Goal: Task Accomplishment & Management: Use online tool/utility

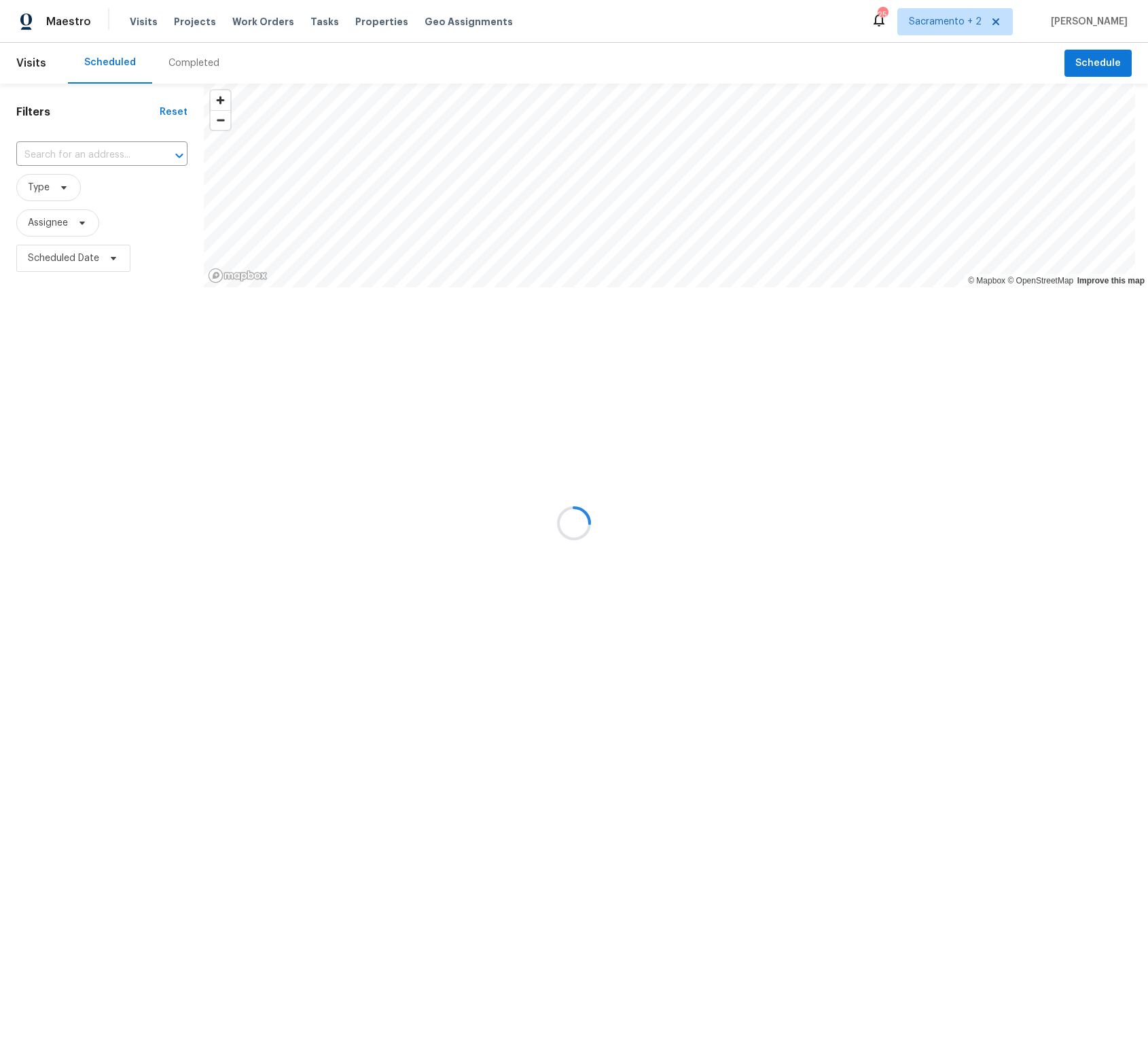
click at [967, 21] on div at bounding box center [574, 523] width 1148 height 1046
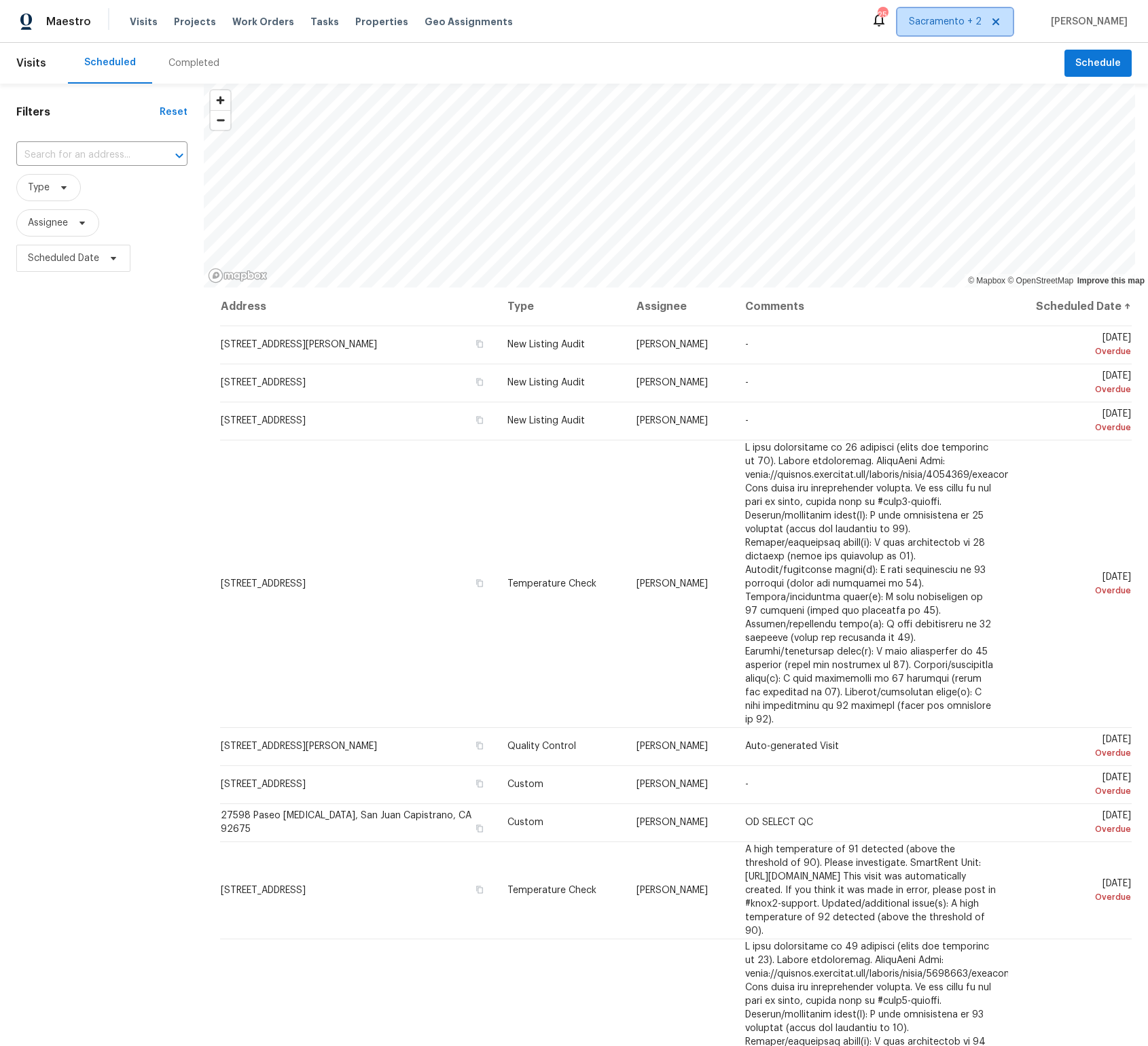
click at [963, 26] on span "Sacramento + 2" at bounding box center [946, 21] width 73 height 13
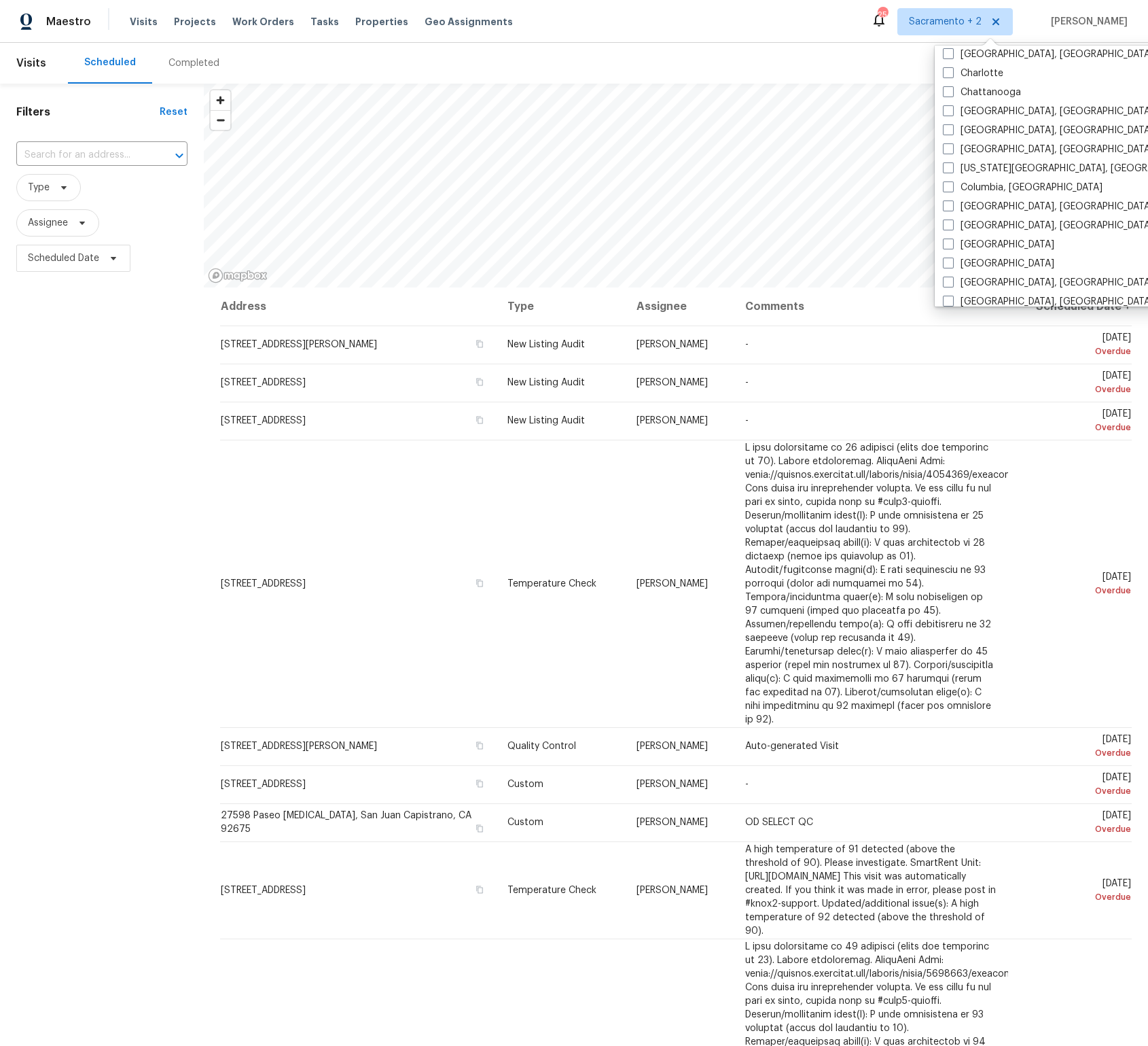
scroll to position [140, 0]
click at [950, 162] on span at bounding box center [948, 167] width 11 height 11
click at [950, 162] on input "Charlotte" at bounding box center [947, 166] width 9 height 9
checkbox input "true"
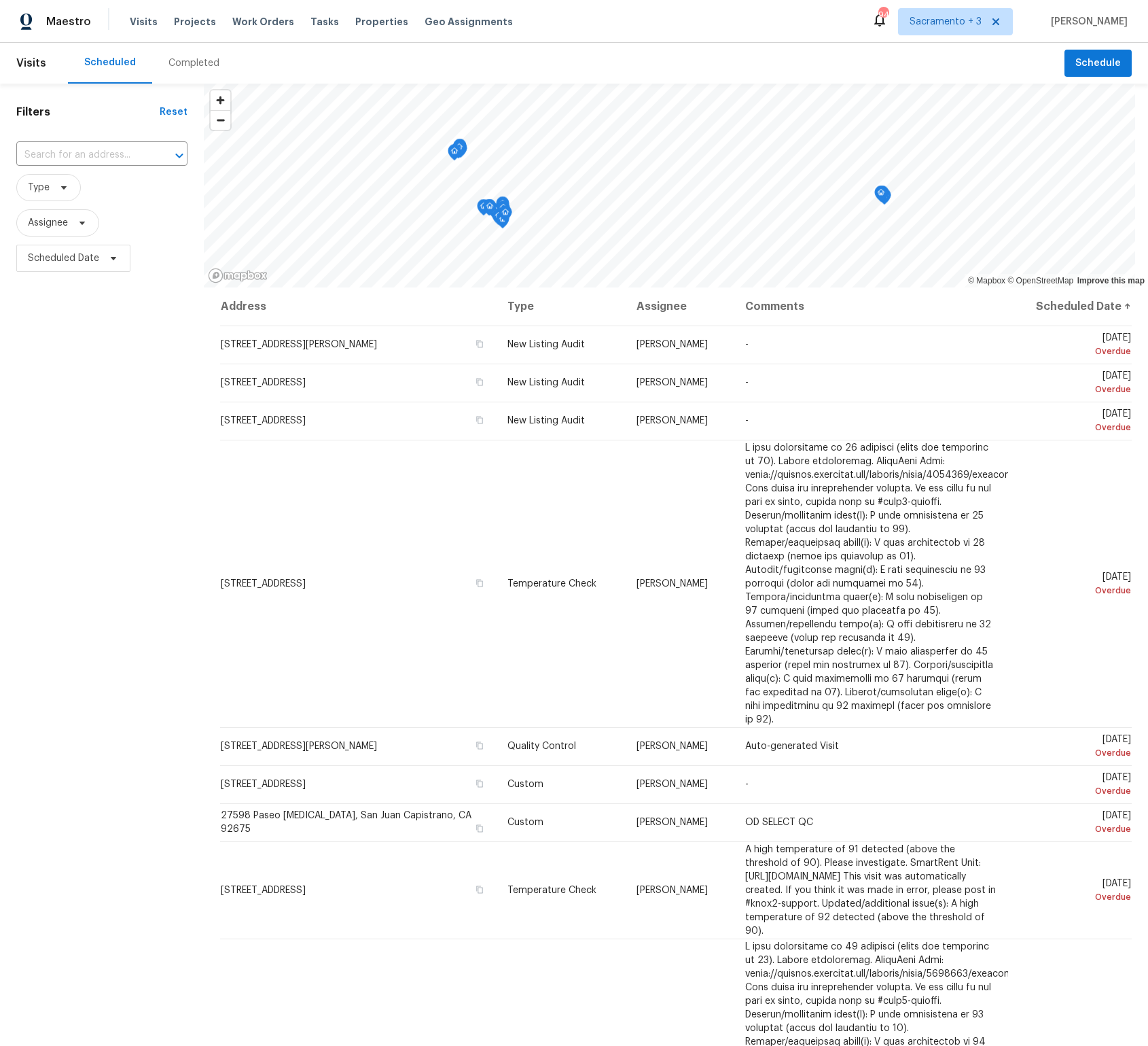
click at [344, 40] on div "Maestro Visits Projects Work Orders Tasks Properties Geo Assignments 94 [GEOGRA…" at bounding box center [574, 21] width 1148 height 43
click at [310, 21] on span "Tasks" at bounding box center [324, 21] width 29 height 10
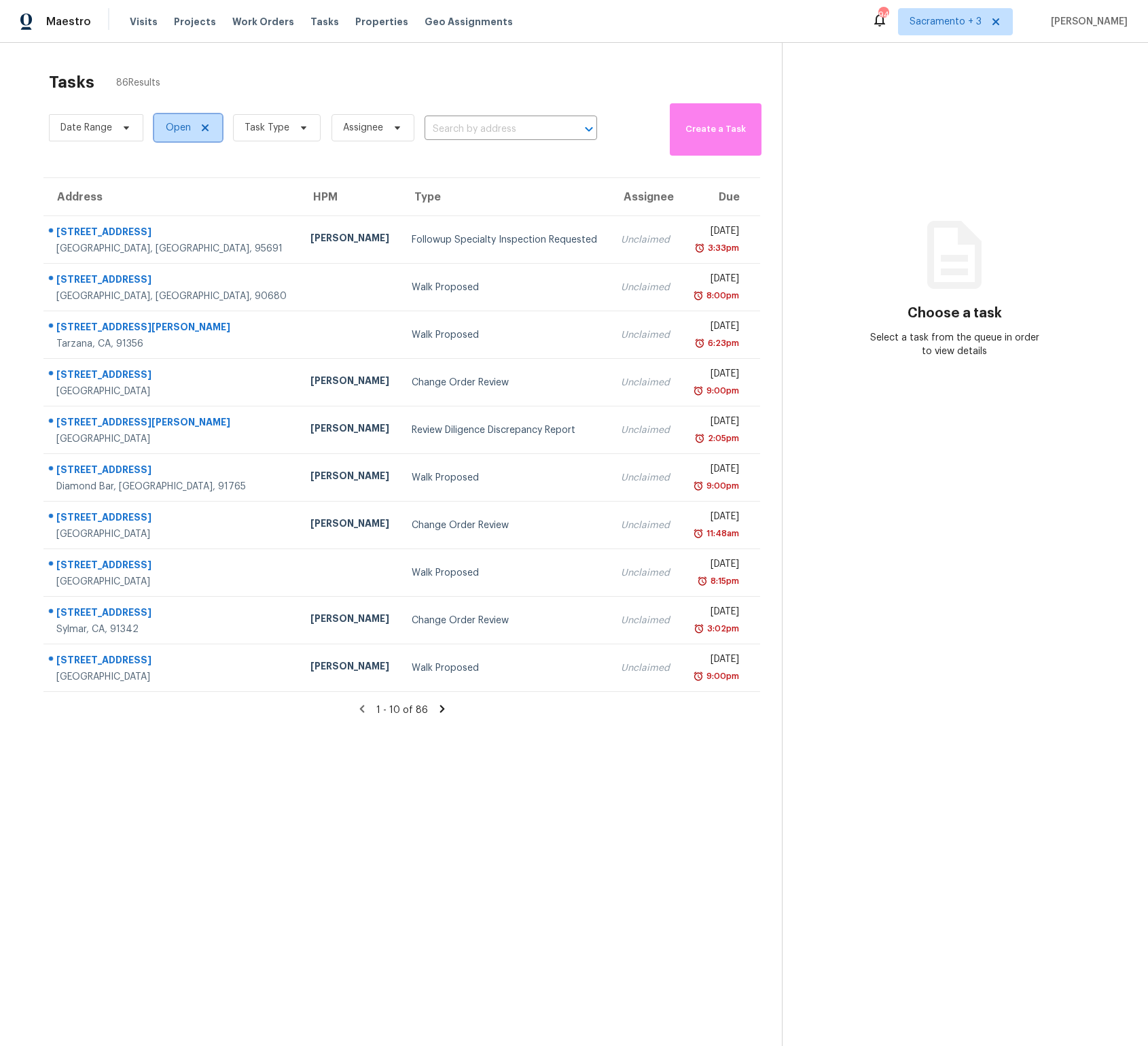
click at [170, 127] on span "Open" at bounding box center [178, 128] width 25 height 13
click at [191, 185] on label "Closed" at bounding box center [185, 185] width 49 height 13
click at [170, 185] on input "Closed" at bounding box center [166, 183] width 9 height 9
checkbox input "true"
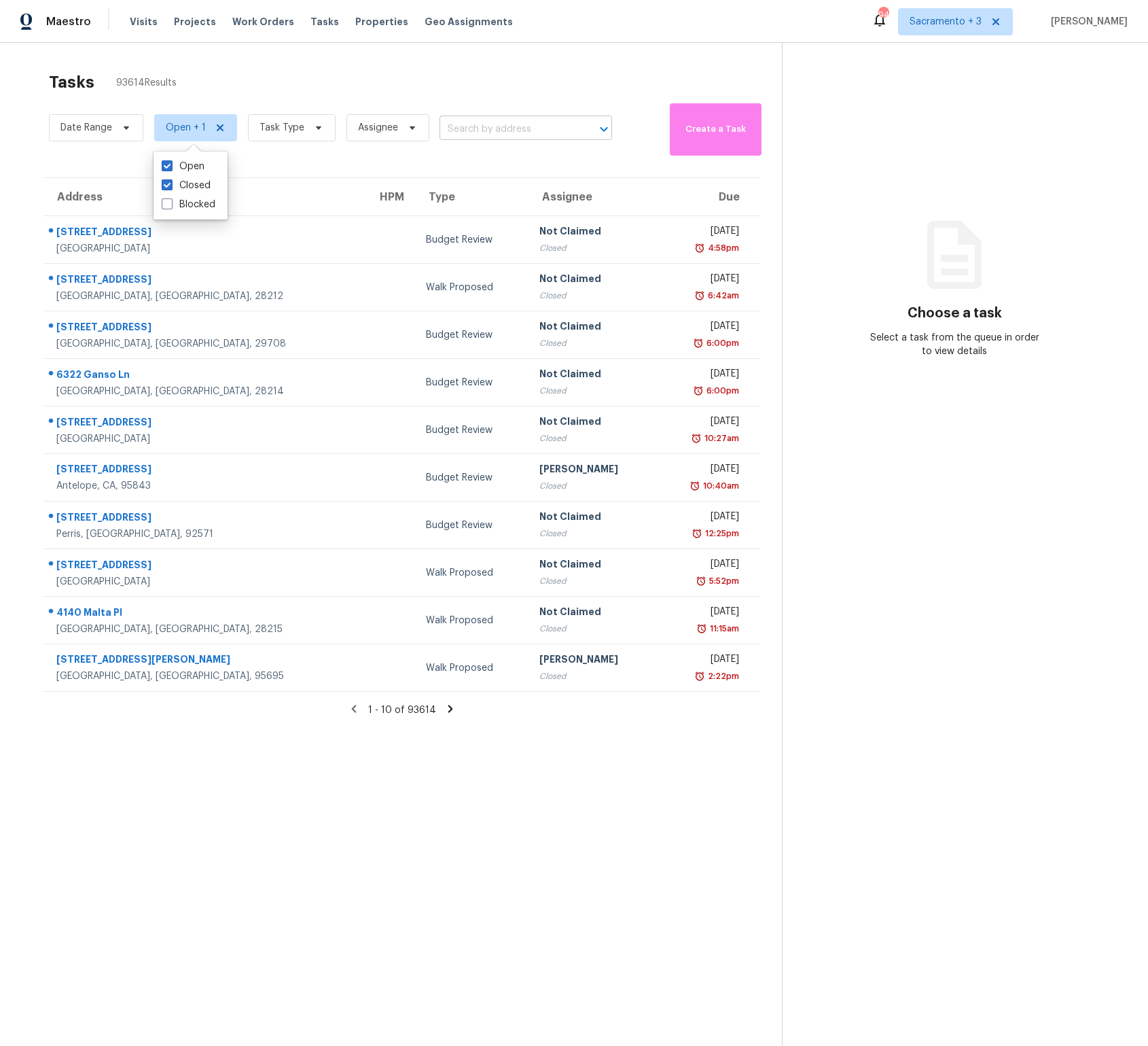
click at [459, 133] on input "text" at bounding box center [506, 129] width 135 height 21
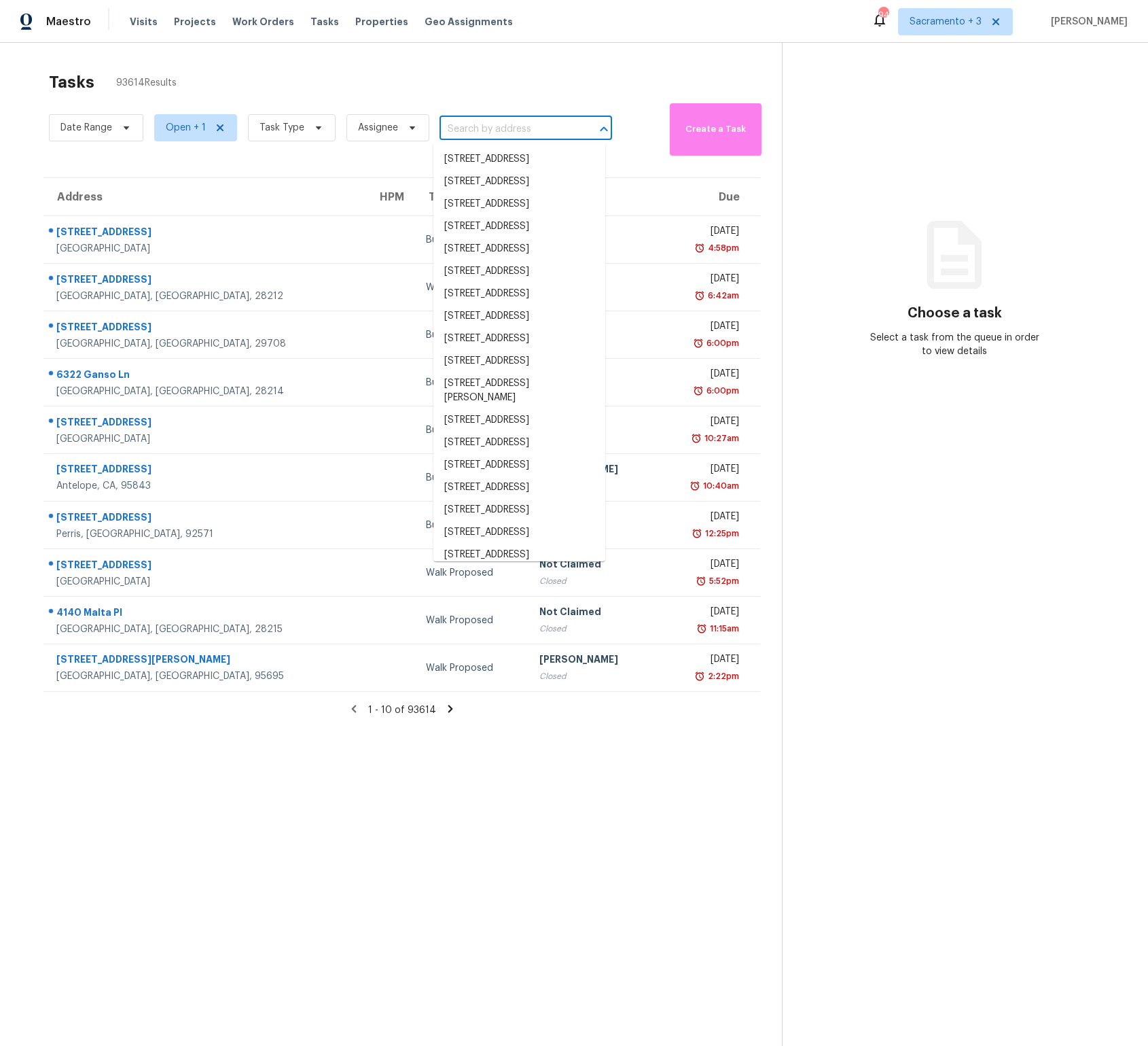
paste input "[STREET_ADDRESS][PERSON_NAME]"
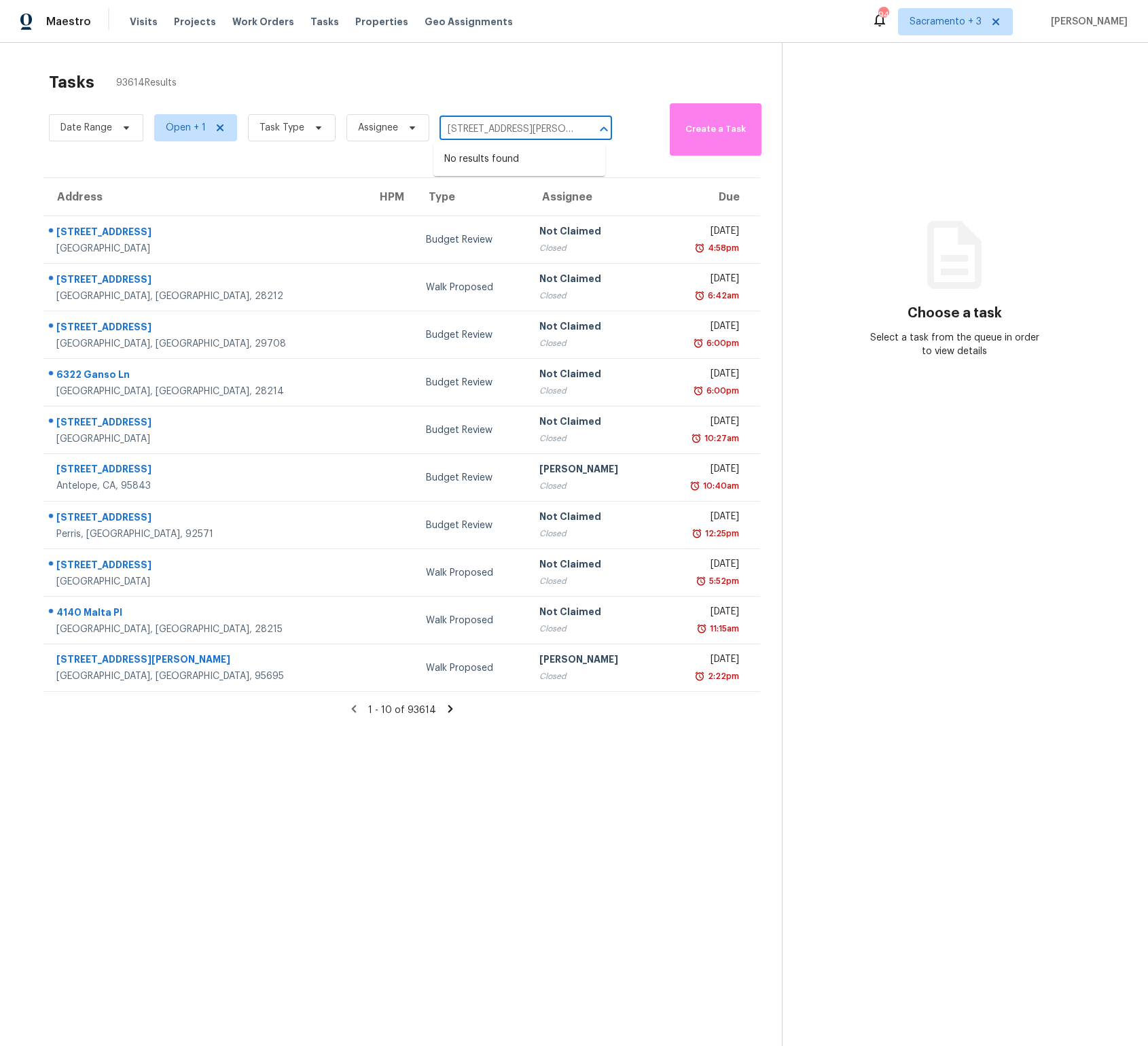
type input "[STREET_ADDRESS][PERSON_NAME]"
click at [946, 22] on span "Sacramento + 3" at bounding box center [946, 21] width 72 height 13
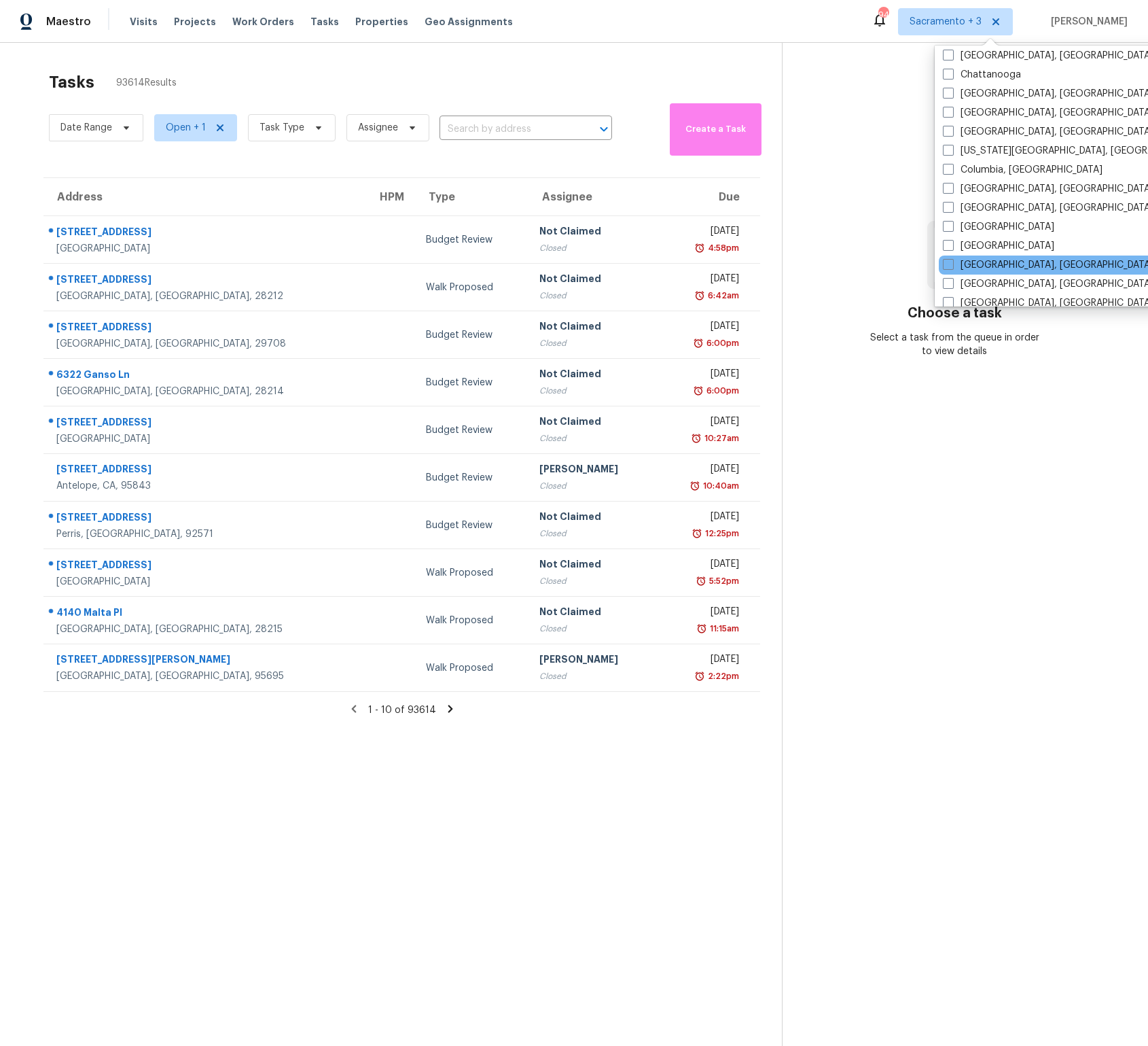
scroll to position [274, 0]
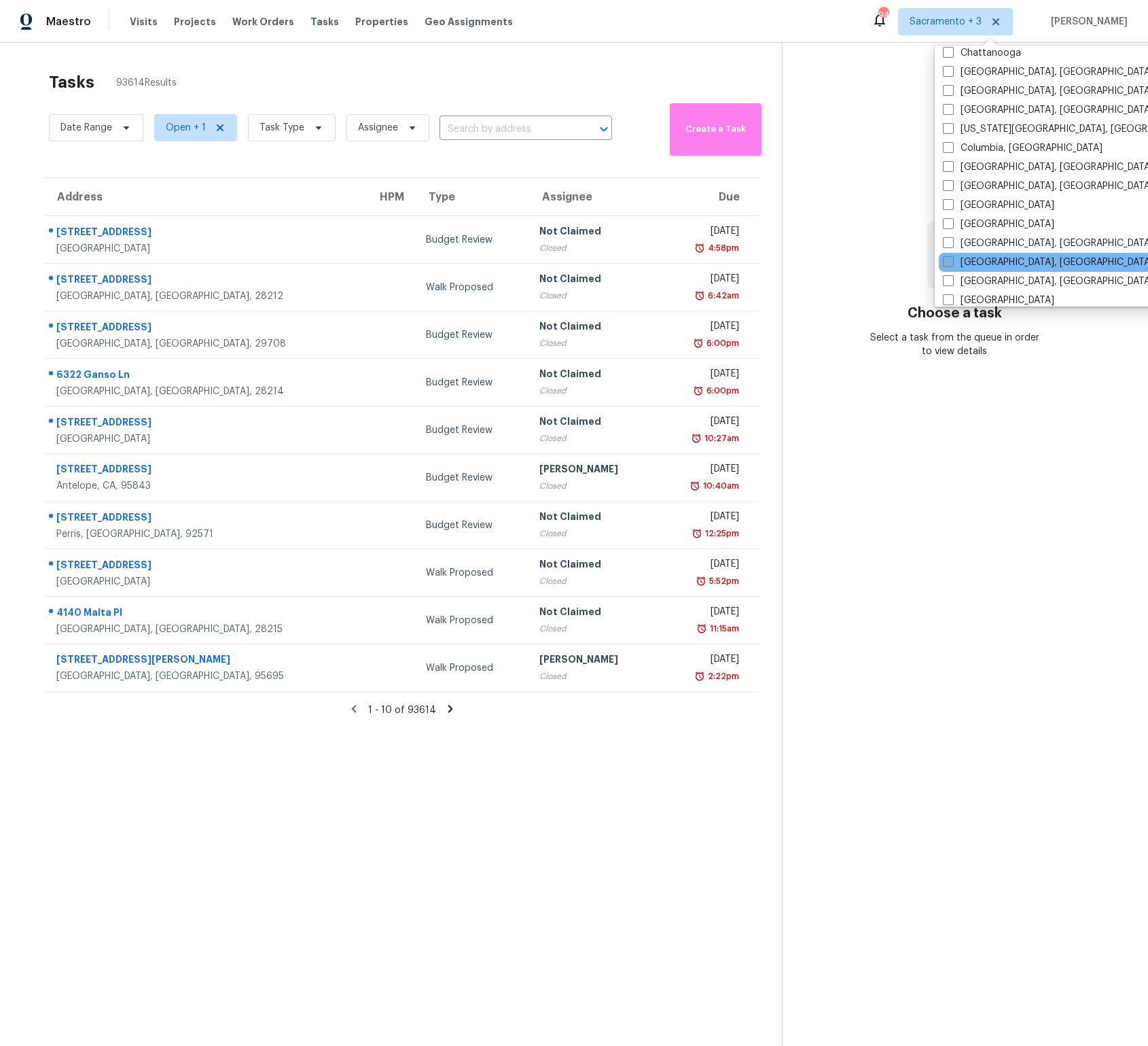
click at [1024, 263] on label "[GEOGRAPHIC_DATA], [GEOGRAPHIC_DATA]" at bounding box center [1048, 262] width 210 height 13
click at [952, 263] on input "[GEOGRAPHIC_DATA], [GEOGRAPHIC_DATA]" at bounding box center [947, 260] width 9 height 9
checkbox input "true"
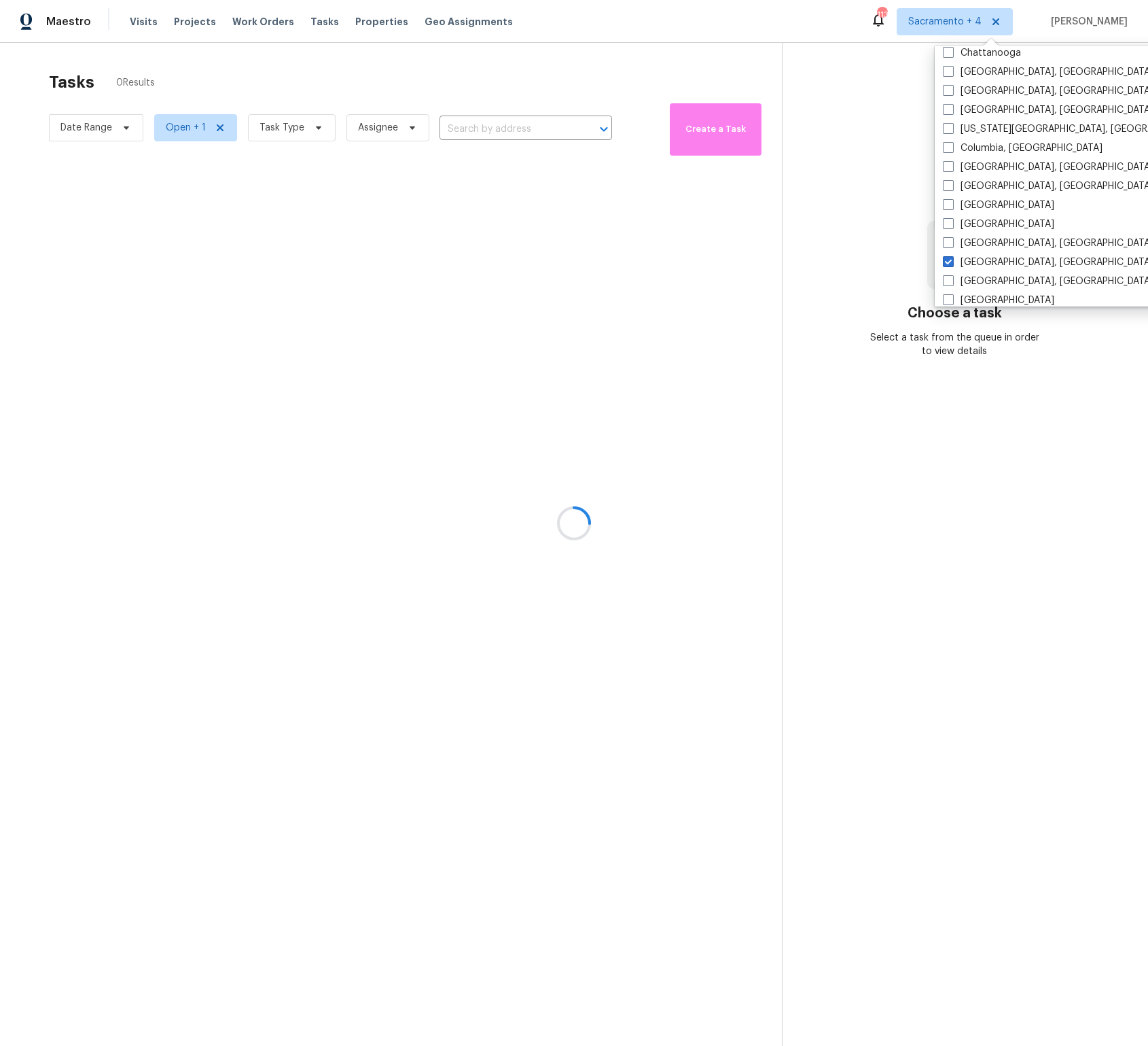
click at [509, 124] on div at bounding box center [574, 523] width 1148 height 1046
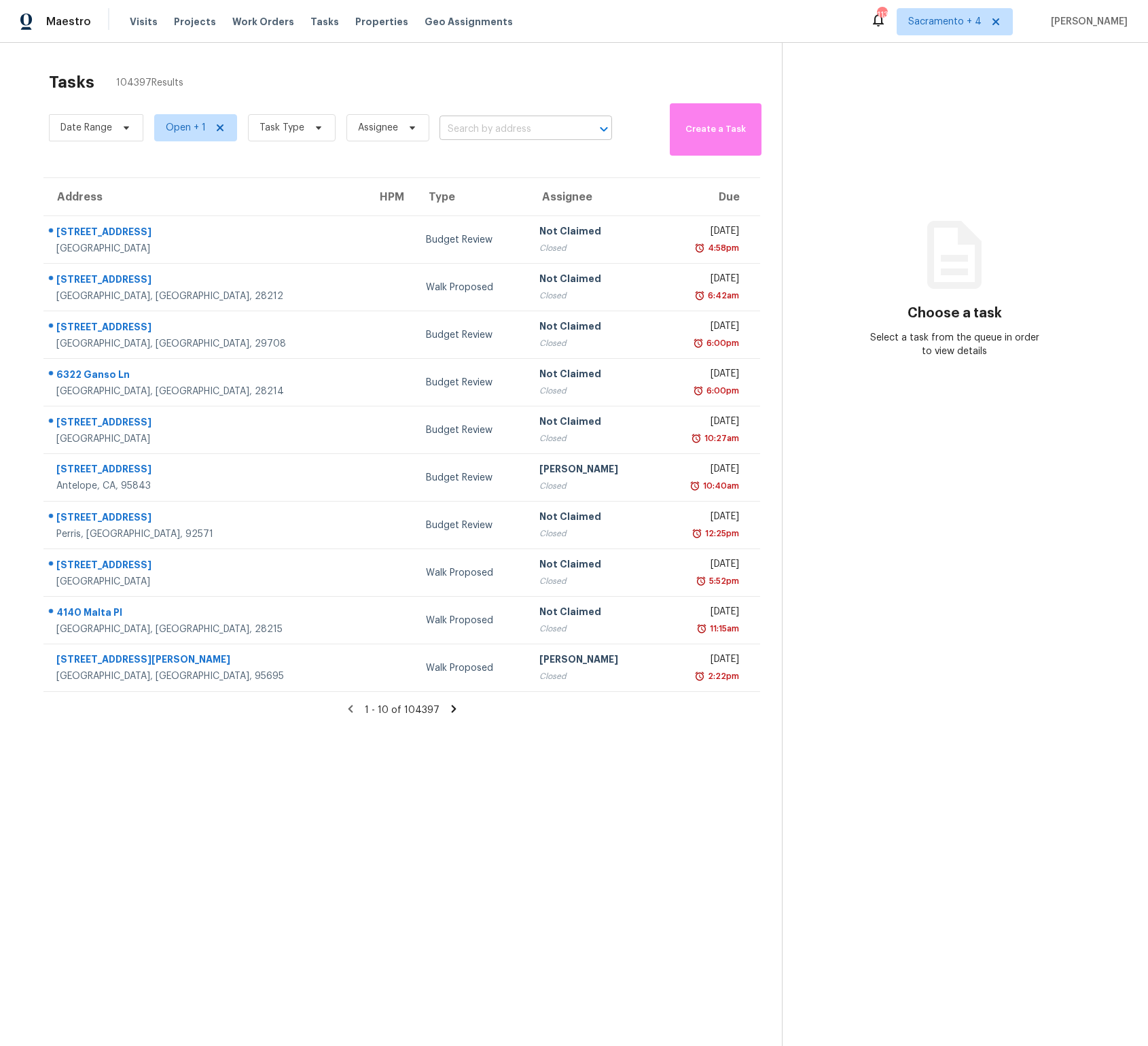
click at [507, 128] on input "text" at bounding box center [506, 129] width 135 height 21
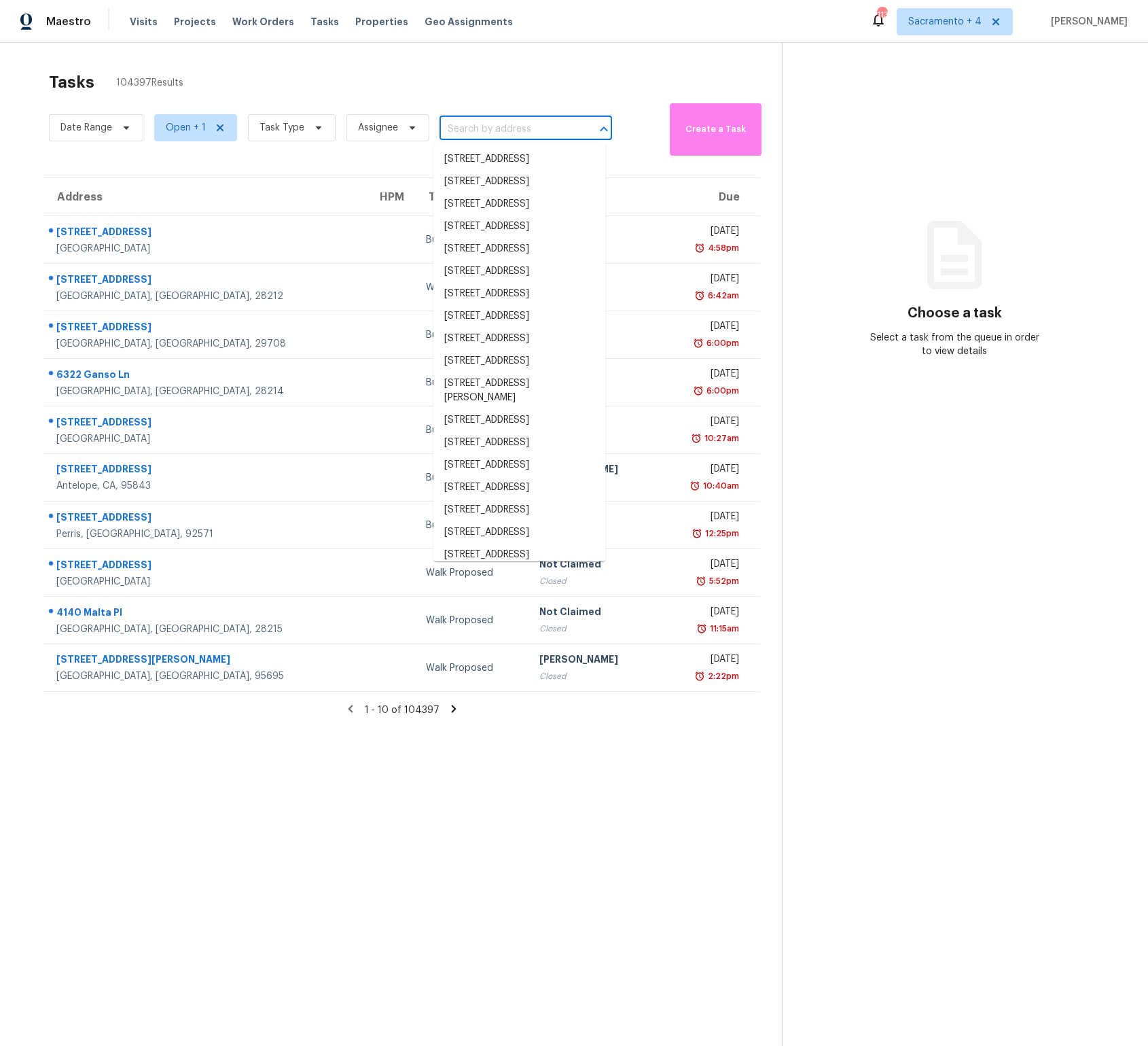
paste input "[STREET_ADDRESS][PERSON_NAME]"
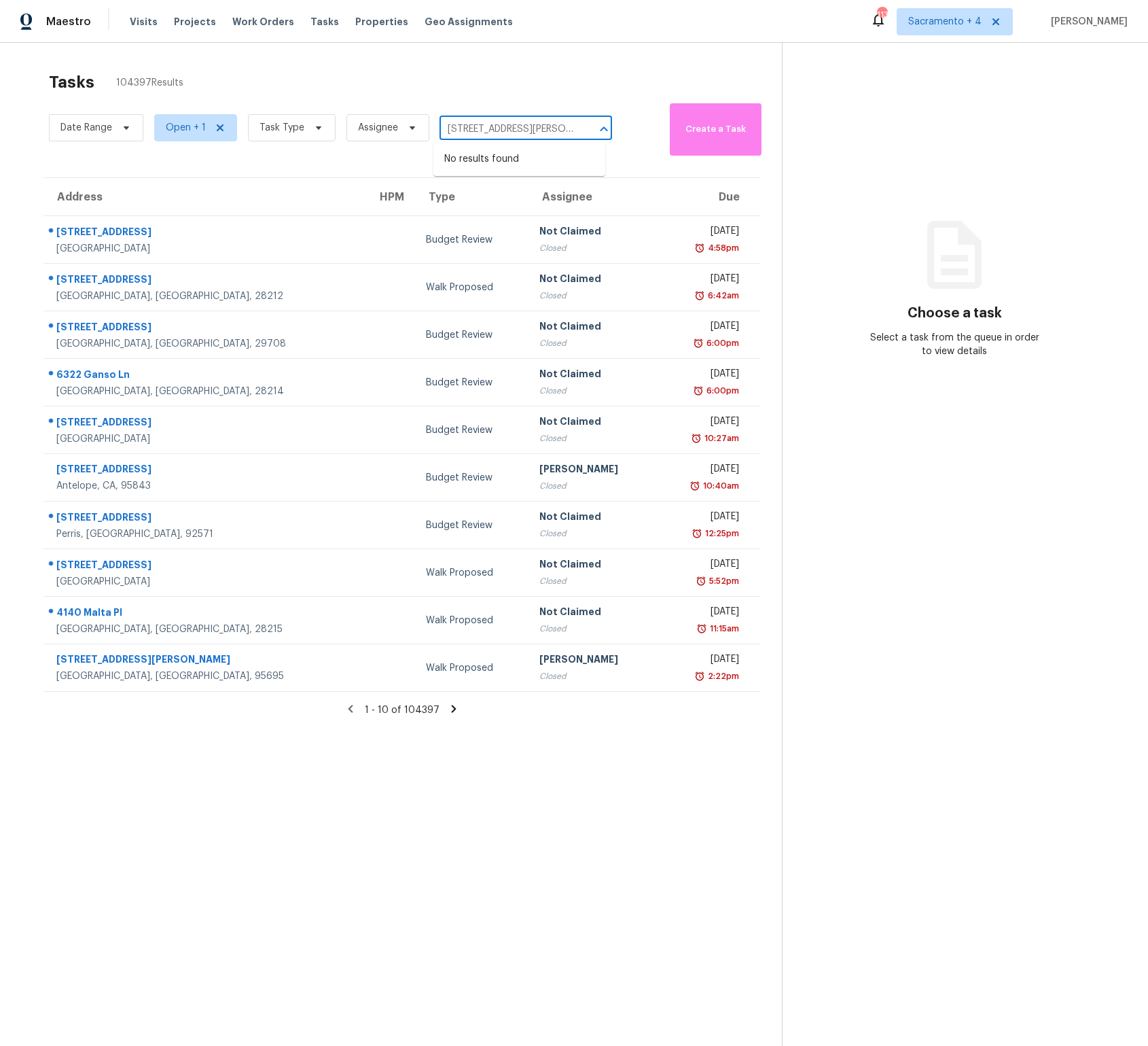
type input "[STREET_ADDRESS][PERSON_NAME]"
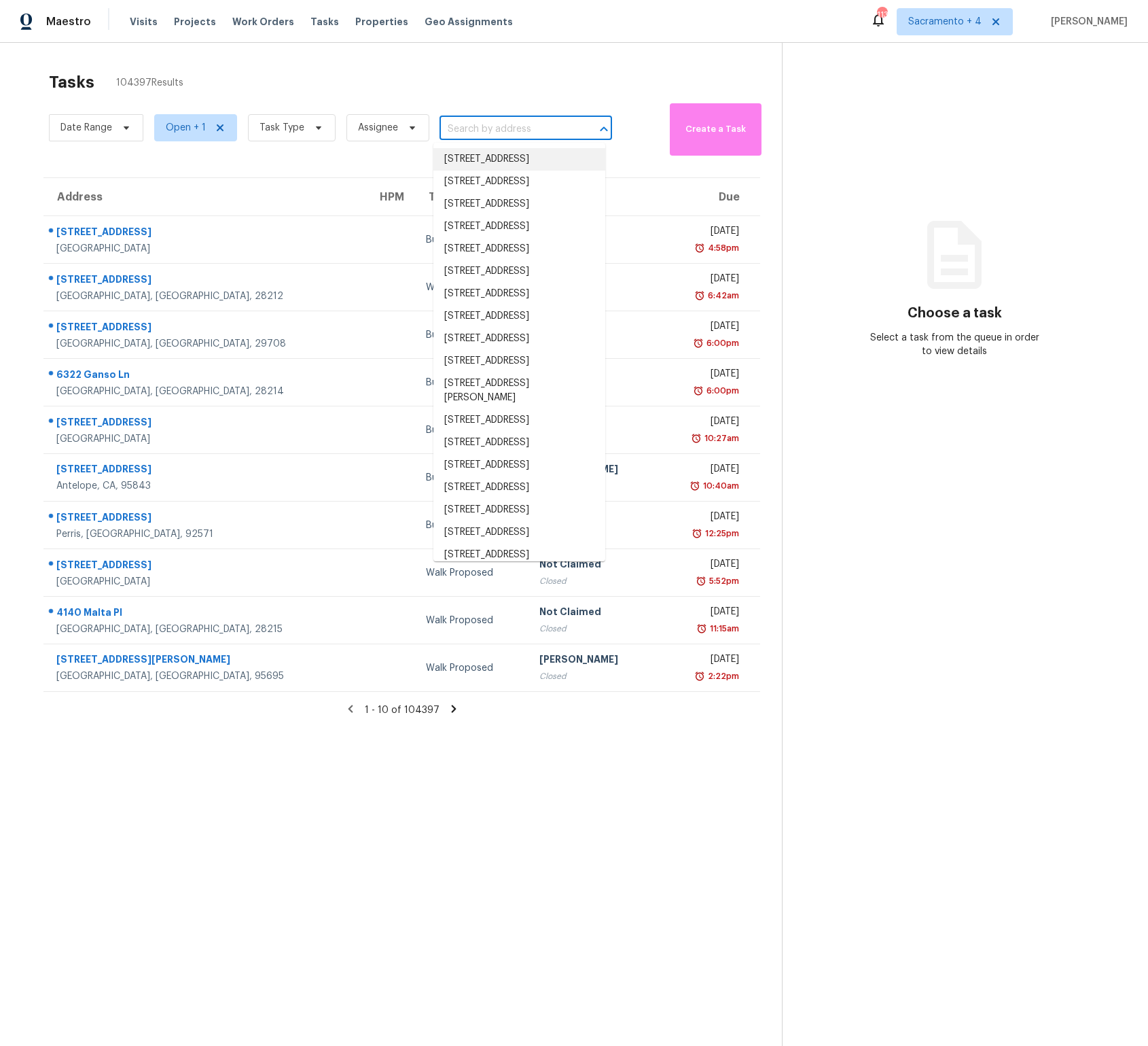
click at [496, 129] on input "text" at bounding box center [506, 129] width 135 height 21
paste input "[STREET_ADDRESS][PERSON_NAME]"
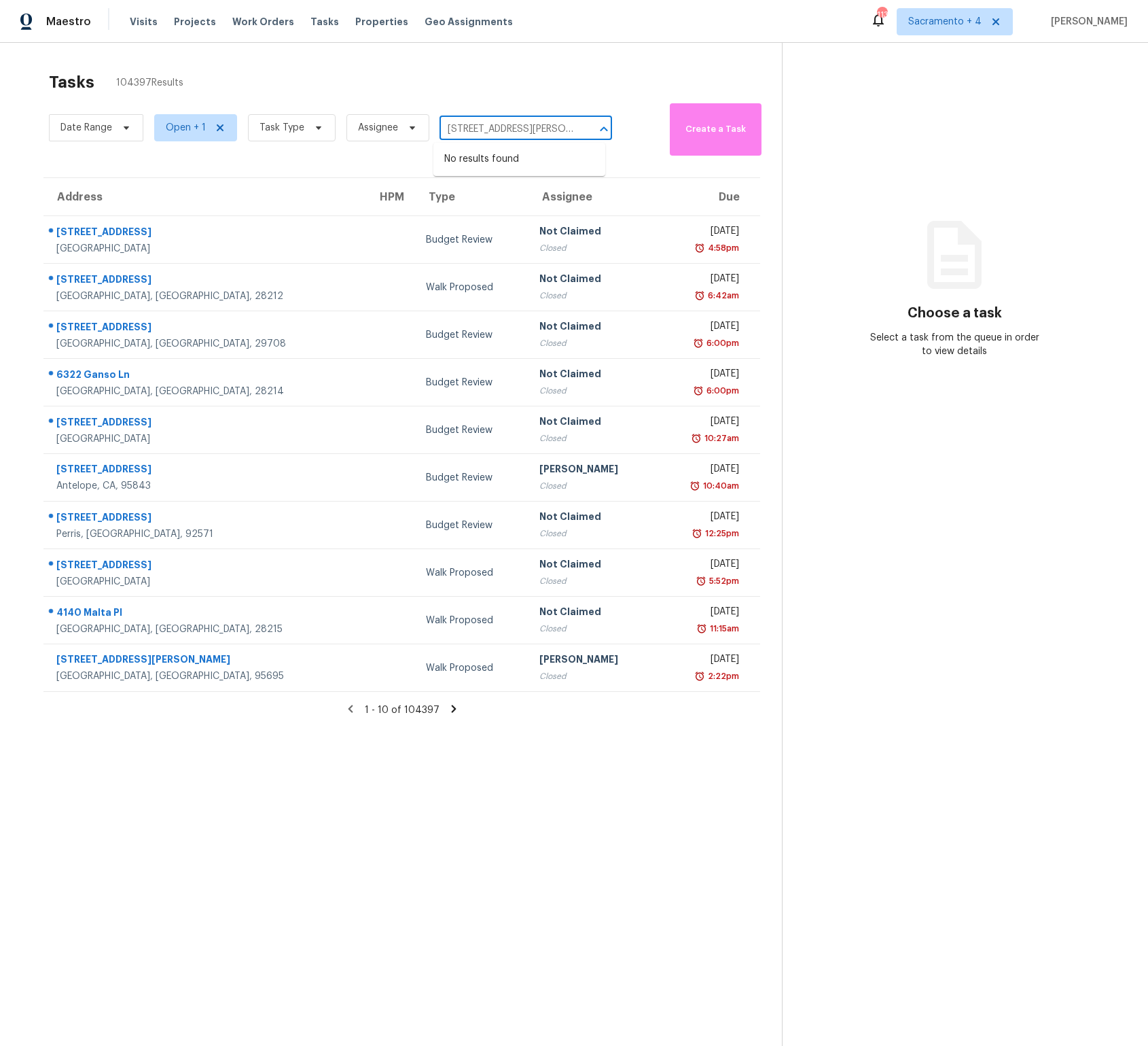
type input "[STREET_ADDRESS][PERSON_NAME]"
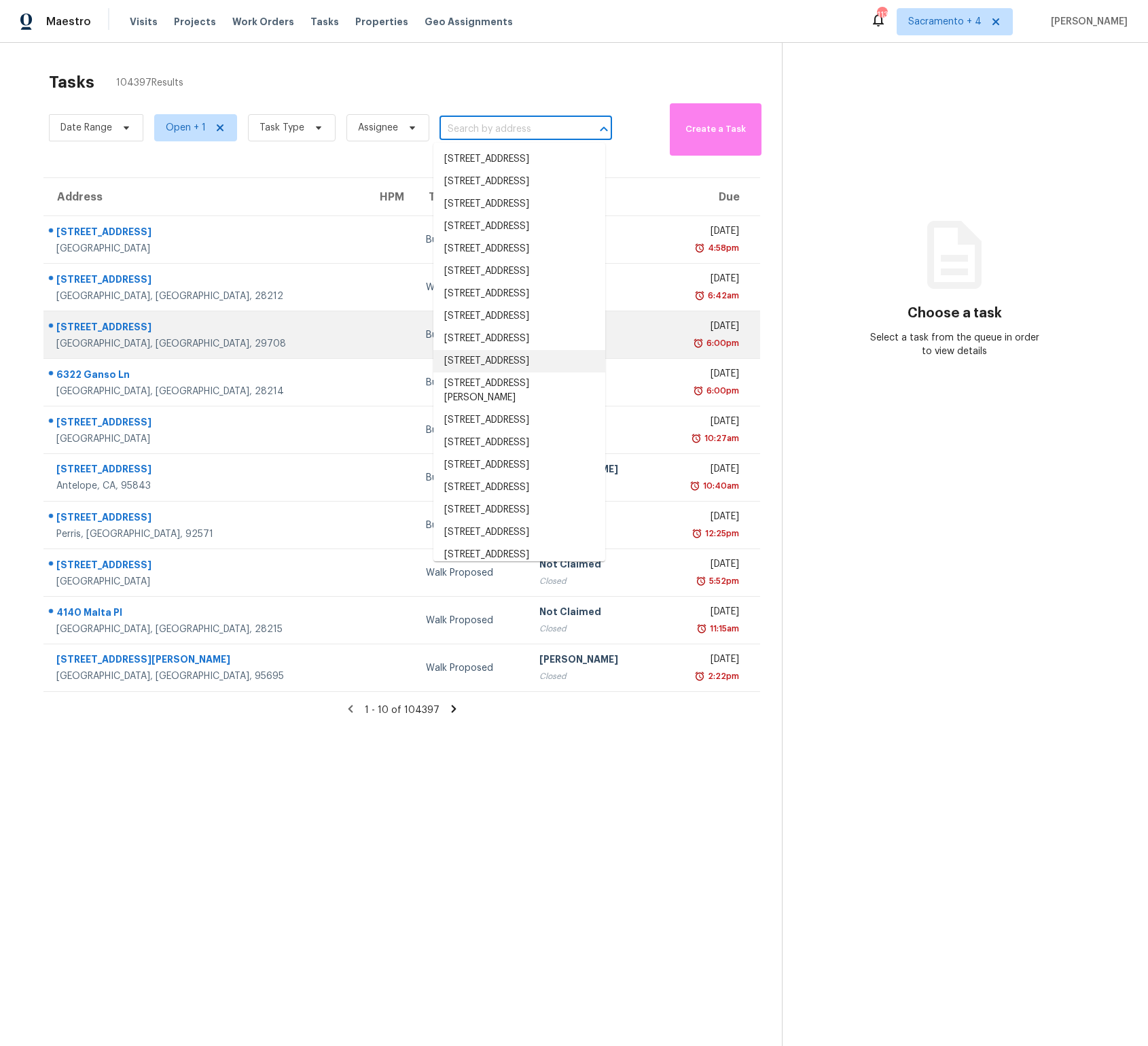
drag, startPoint x: 431, startPoint y: 747, endPoint x: 424, endPoint y: 357, distance: 390.1
click at [431, 746] on section "Tasks 104397 Results Date Range Open + 1 Task Type Assignee ​ Create a Task Add…" at bounding box center [401, 576] width 760 height 1025
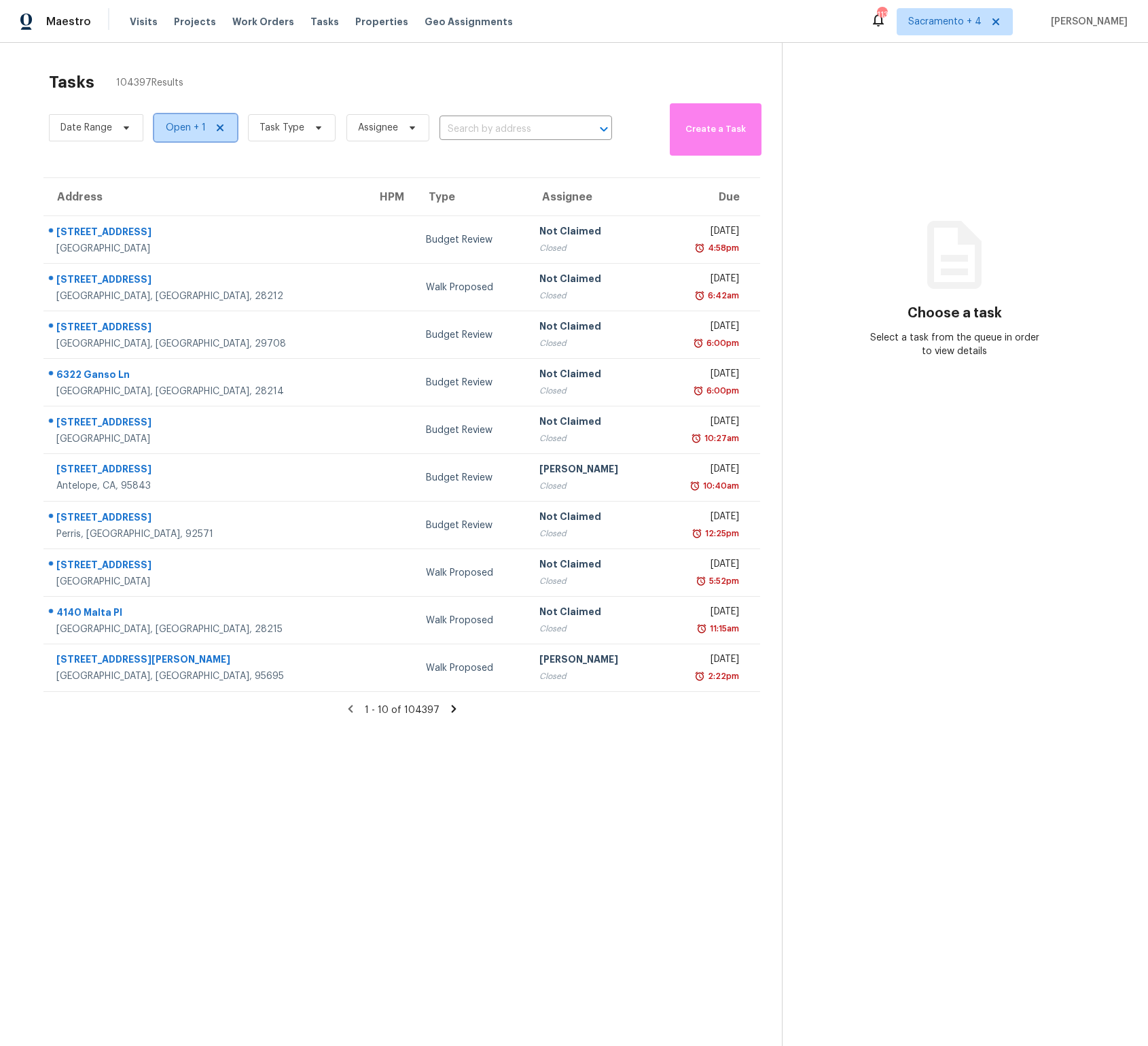
click at [166, 129] on span "Open + 1" at bounding box center [185, 128] width 40 height 13
click at [284, 76] on div "Tasks 104397 Results" at bounding box center [415, 82] width 733 height 36
click at [981, 21] on span "Sacramento + 4" at bounding box center [945, 21] width 73 height 13
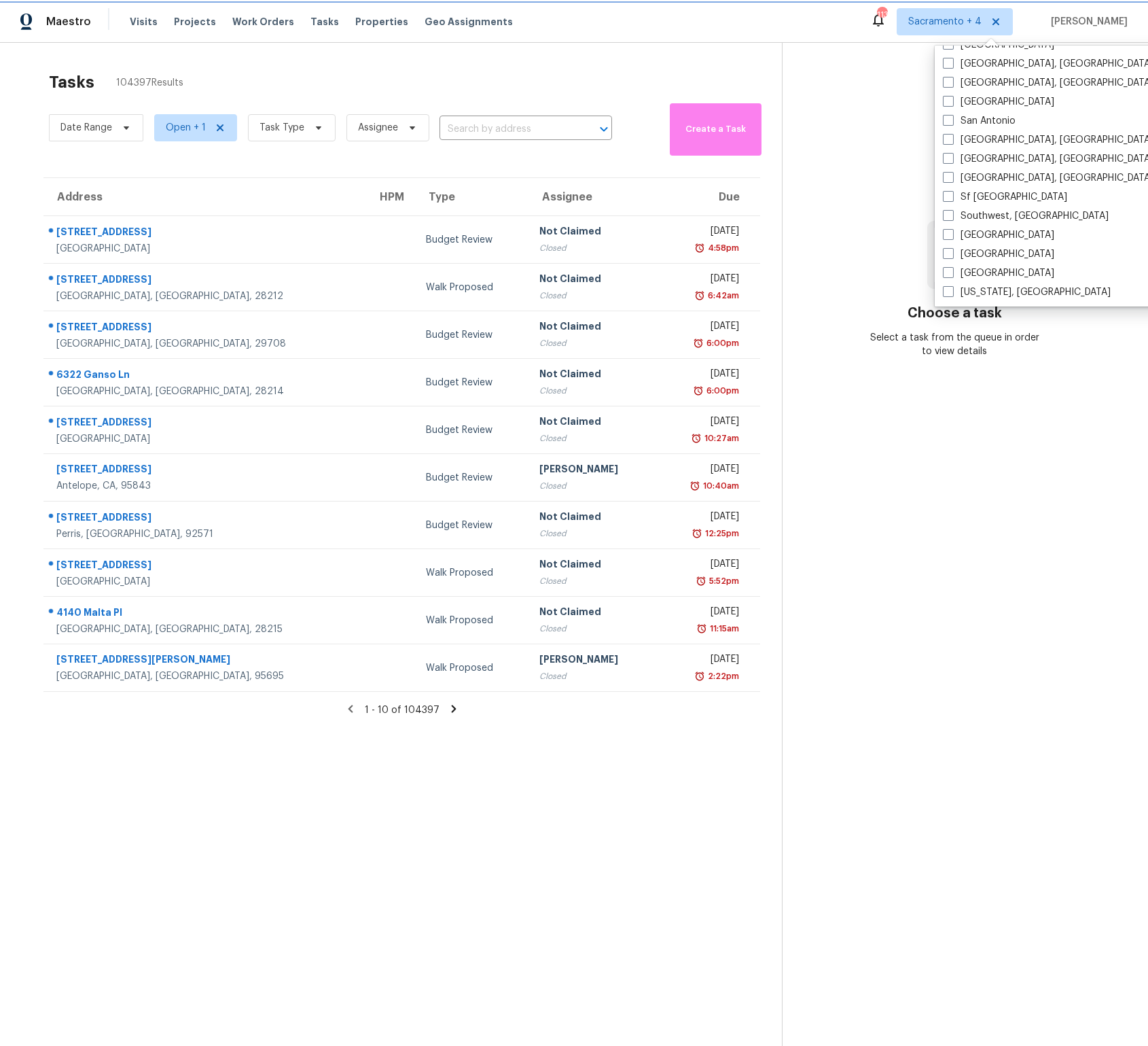
scroll to position [851, 0]
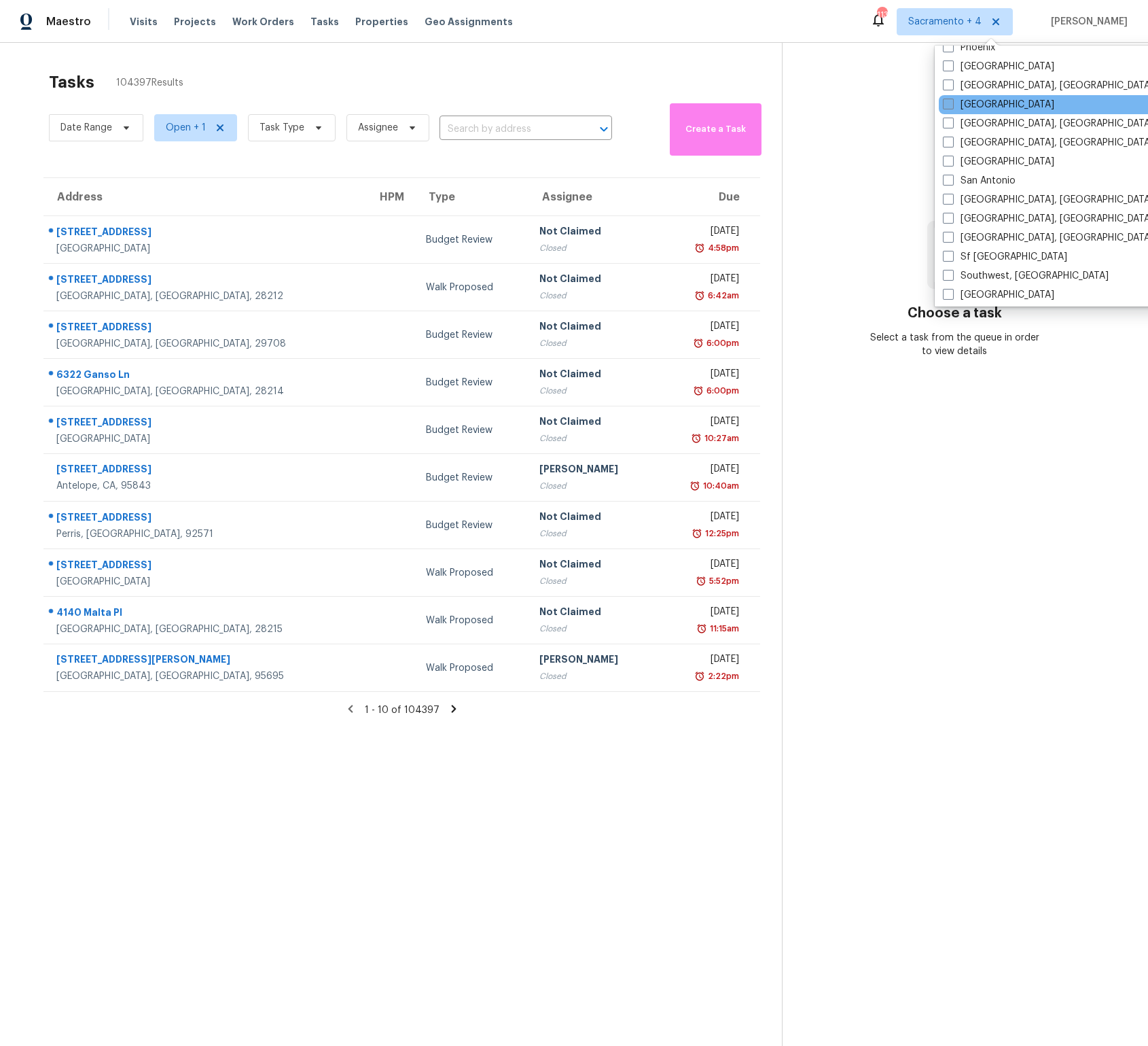
click at [947, 102] on span at bounding box center [948, 104] width 11 height 11
click at [947, 102] on input "[GEOGRAPHIC_DATA]" at bounding box center [947, 103] width 9 height 9
checkbox input "true"
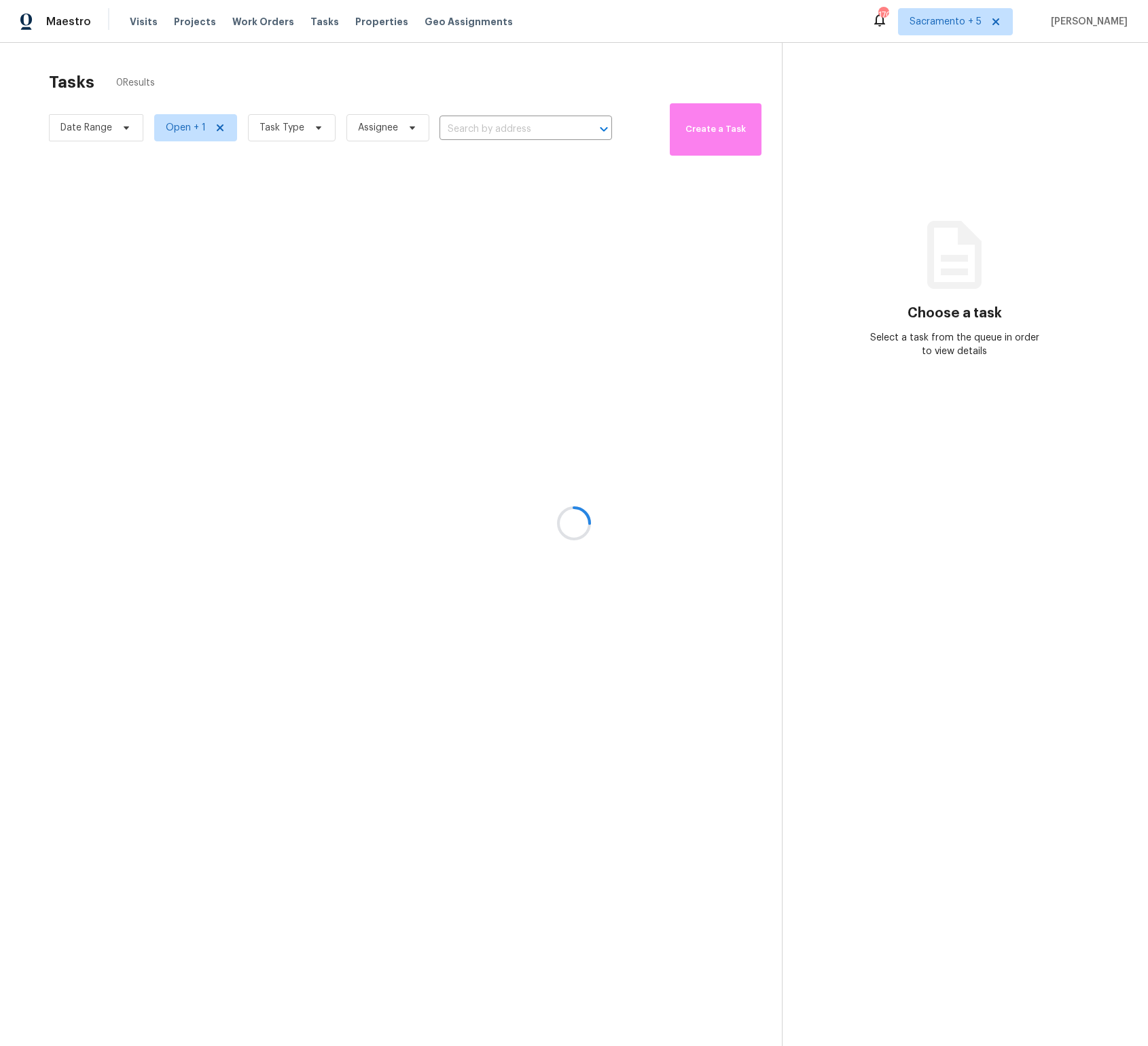
click at [497, 103] on div at bounding box center [574, 523] width 1148 height 1046
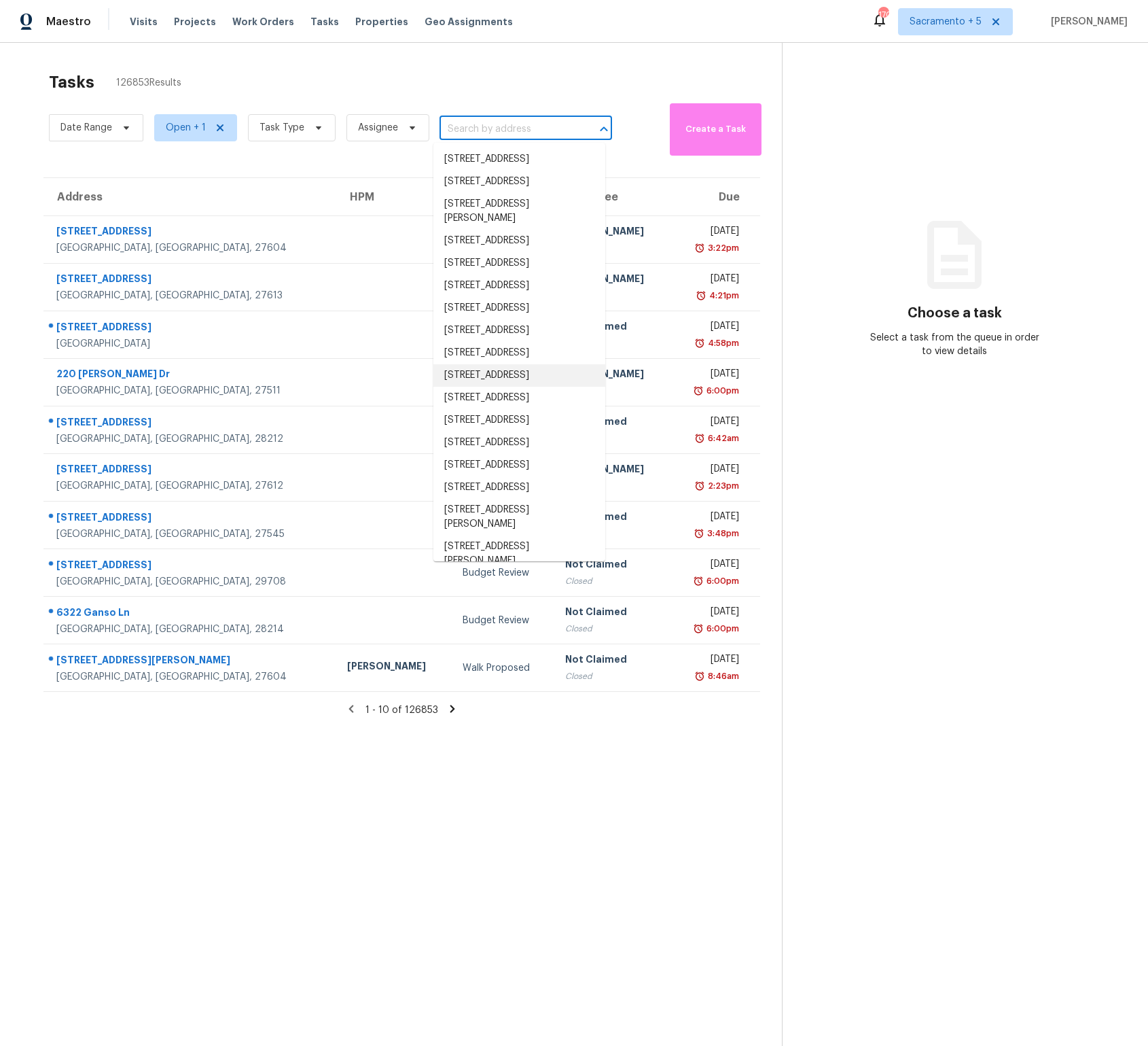
click at [511, 123] on input "text" at bounding box center [506, 129] width 135 height 21
paste input "[STREET_ADDRESS][PERSON_NAME]"
type input "[STREET_ADDRESS][PERSON_NAME]"
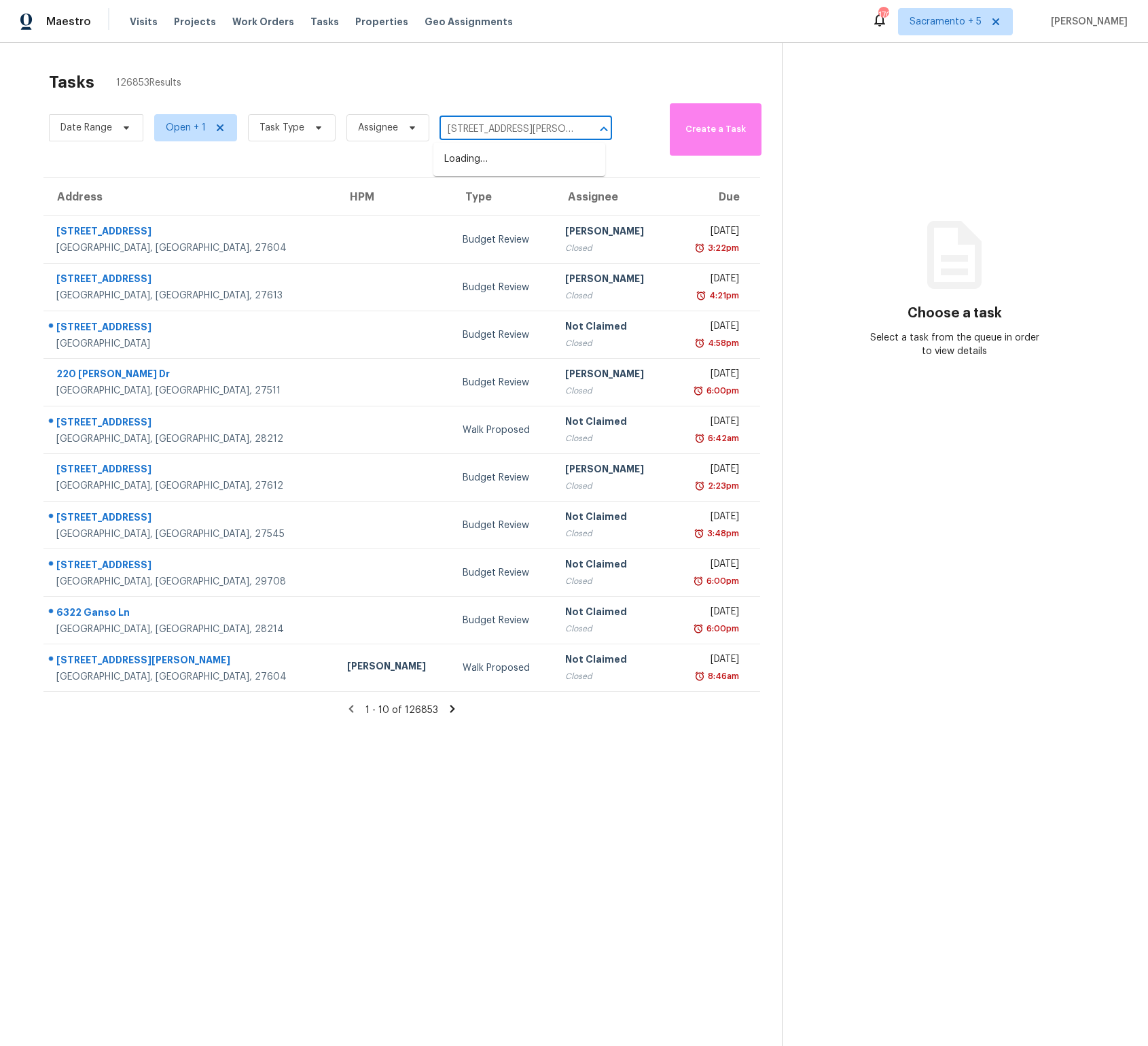
scroll to position [0, 52]
click at [527, 164] on li "[STREET_ADDRESS][PERSON_NAME]" at bounding box center [519, 166] width 172 height 37
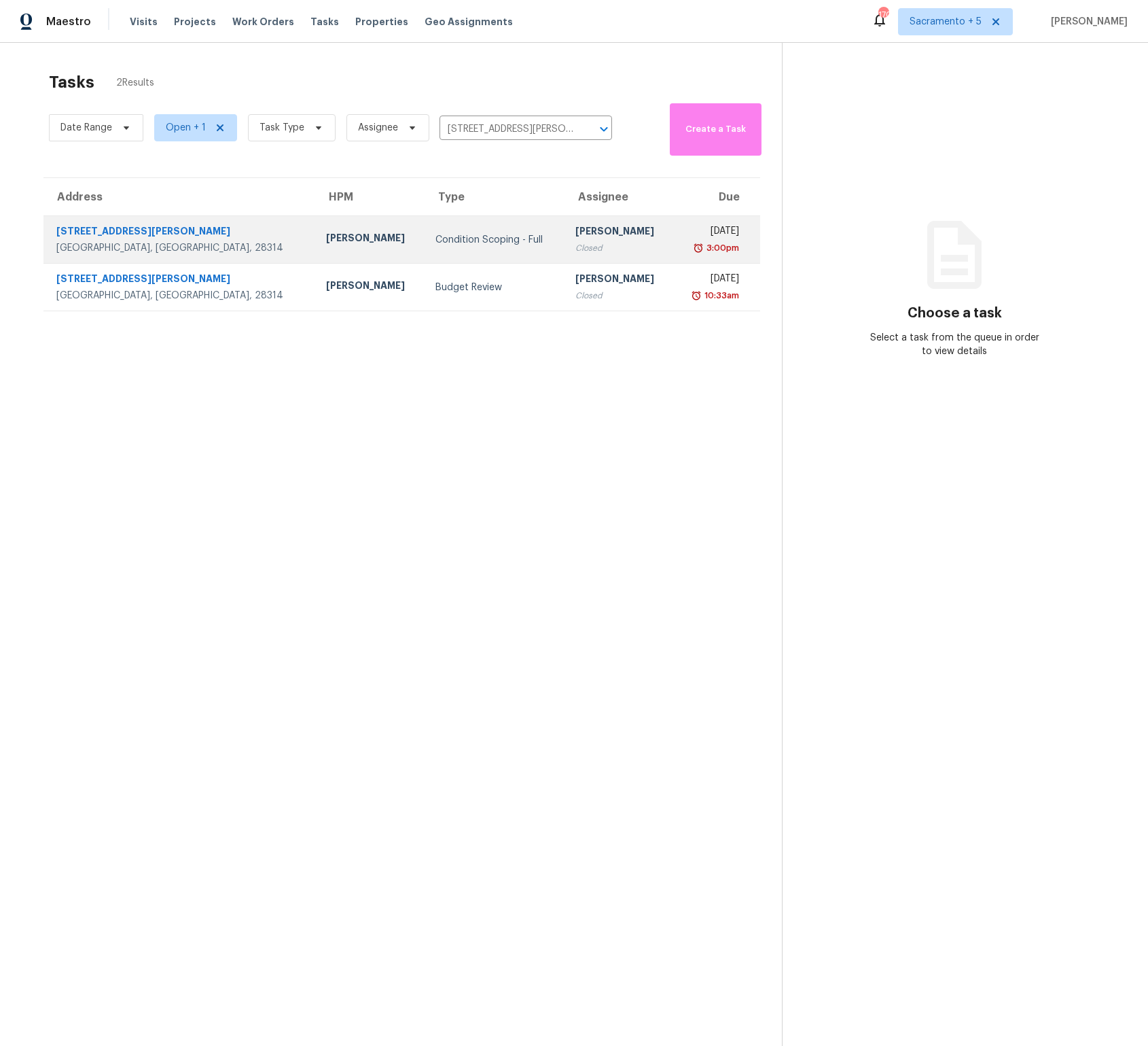
click at [108, 231] on div "[STREET_ADDRESS][PERSON_NAME]" at bounding box center [180, 233] width 248 height 17
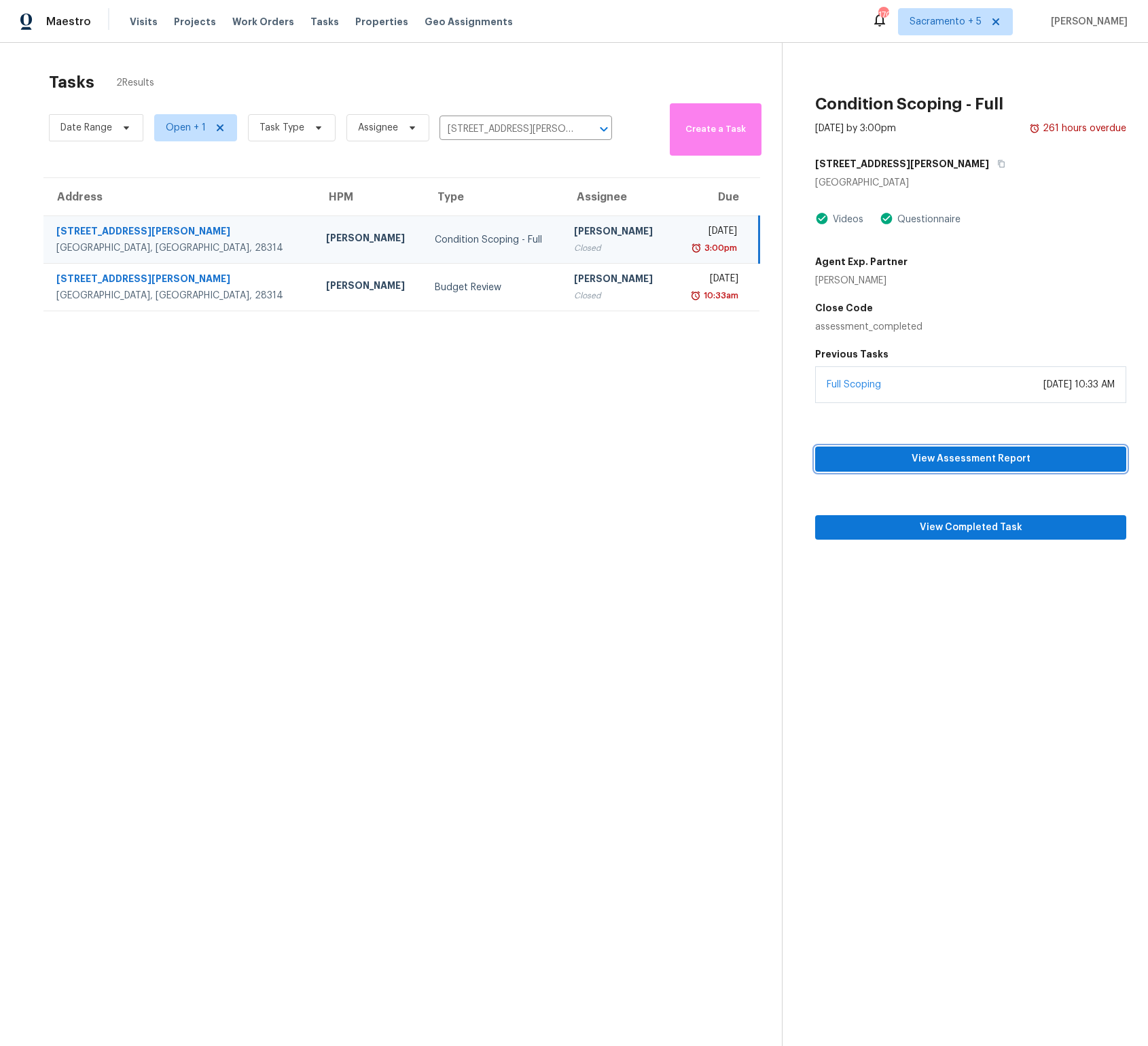
click at [985, 455] on span "View Assessment Report" at bounding box center [971, 458] width 290 height 17
click at [912, 524] on span "View Completed Task" at bounding box center [971, 527] width 290 height 17
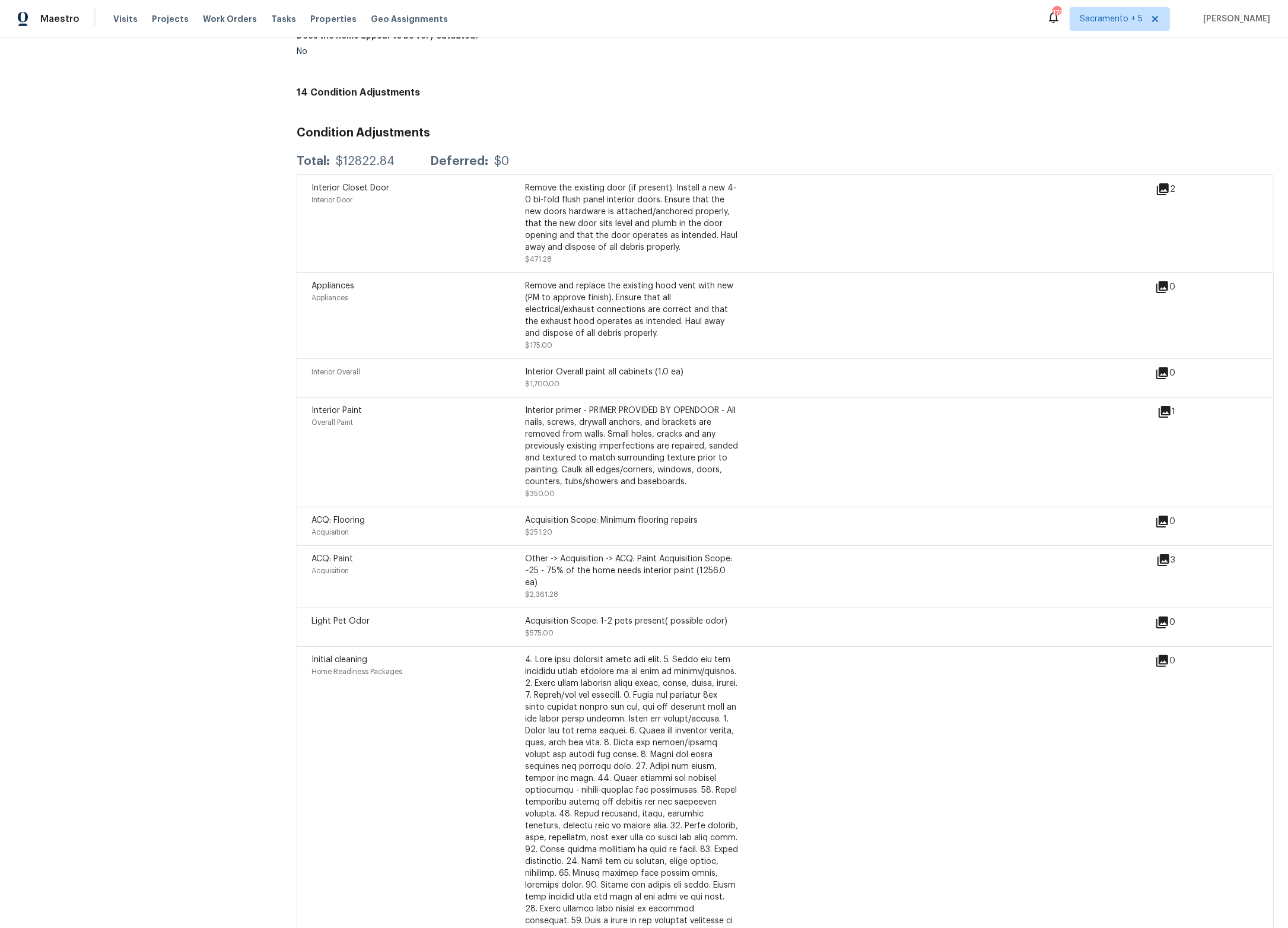
scroll to position [1354, 0]
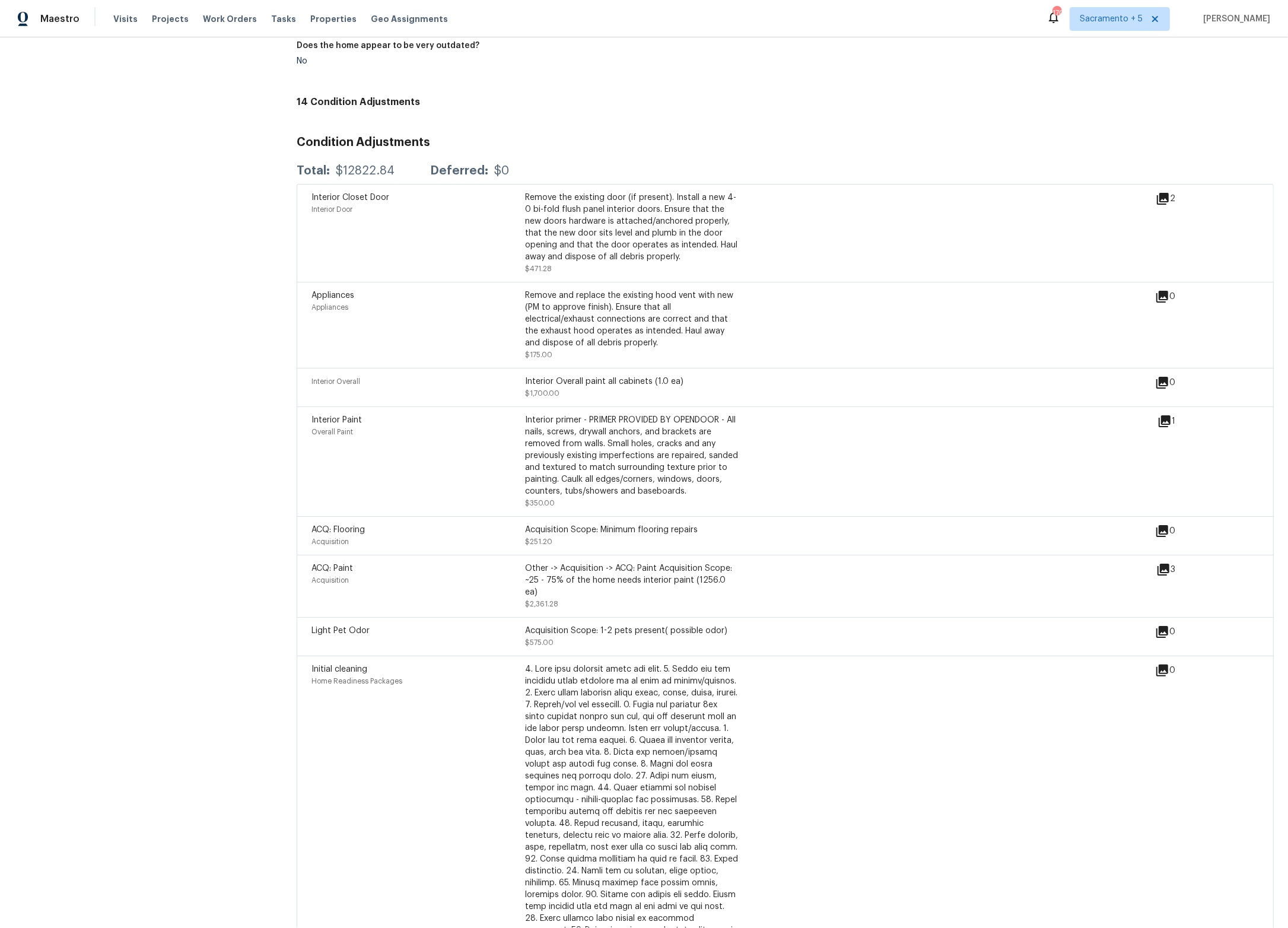
click at [588, 704] on div at bounding box center [632, 817] width 213 height 308
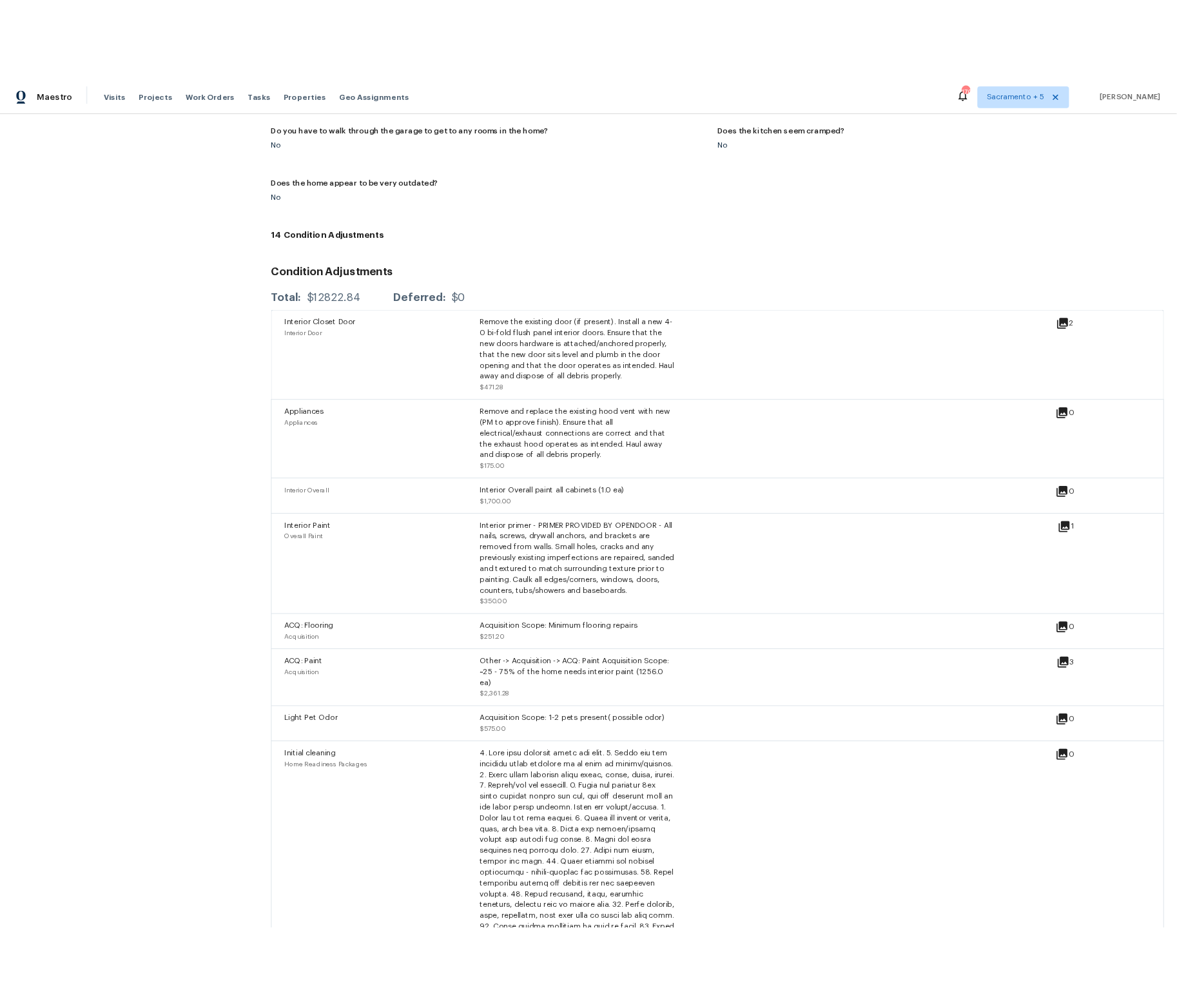
scroll to position [1219, 0]
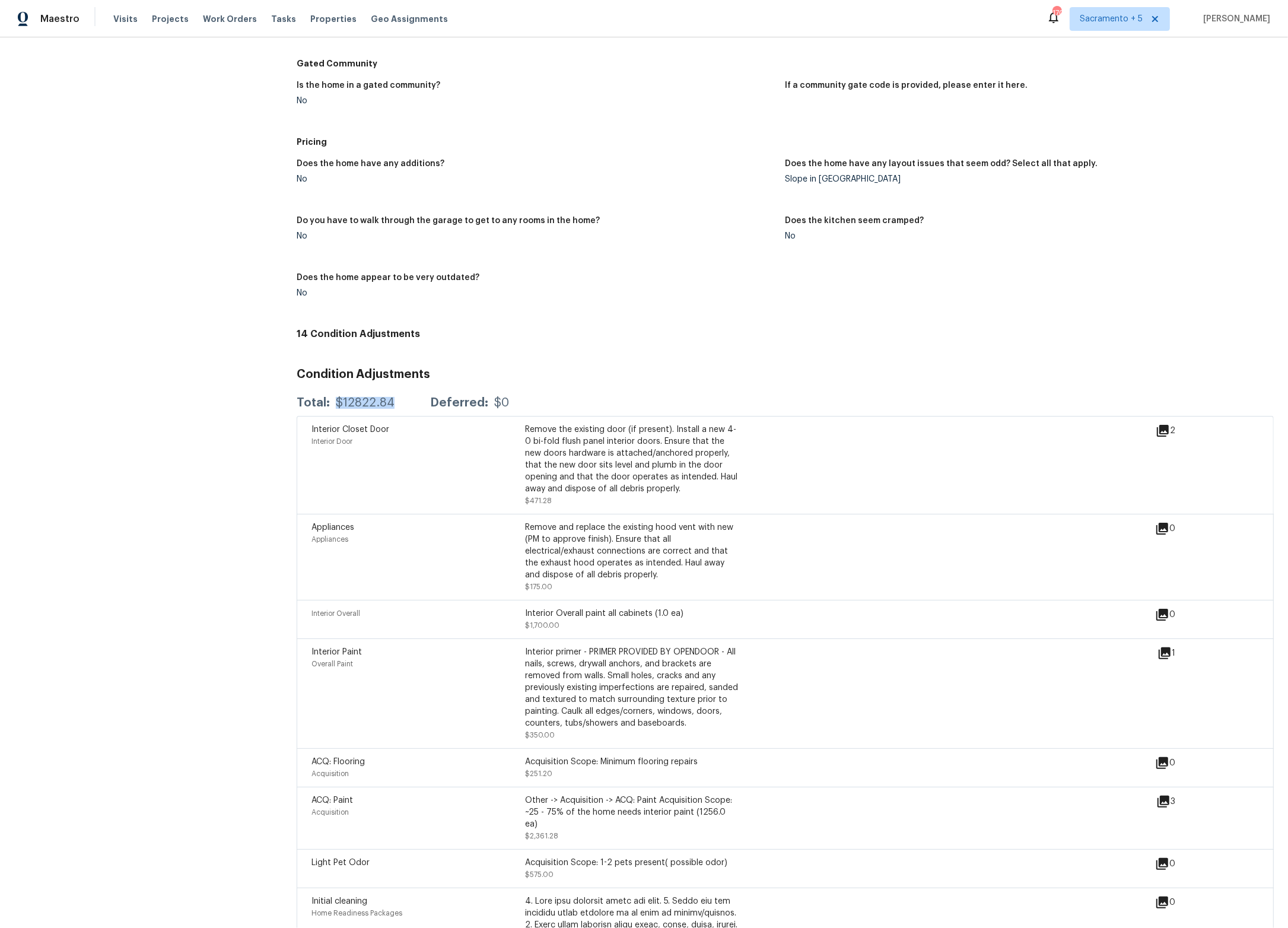
drag, startPoint x: 385, startPoint y: 398, endPoint x: 338, endPoint y: 395, distance: 47.1
click at [338, 397] on div "$12822.84" at bounding box center [364, 402] width 58 height 12
copy div "$12822.84"
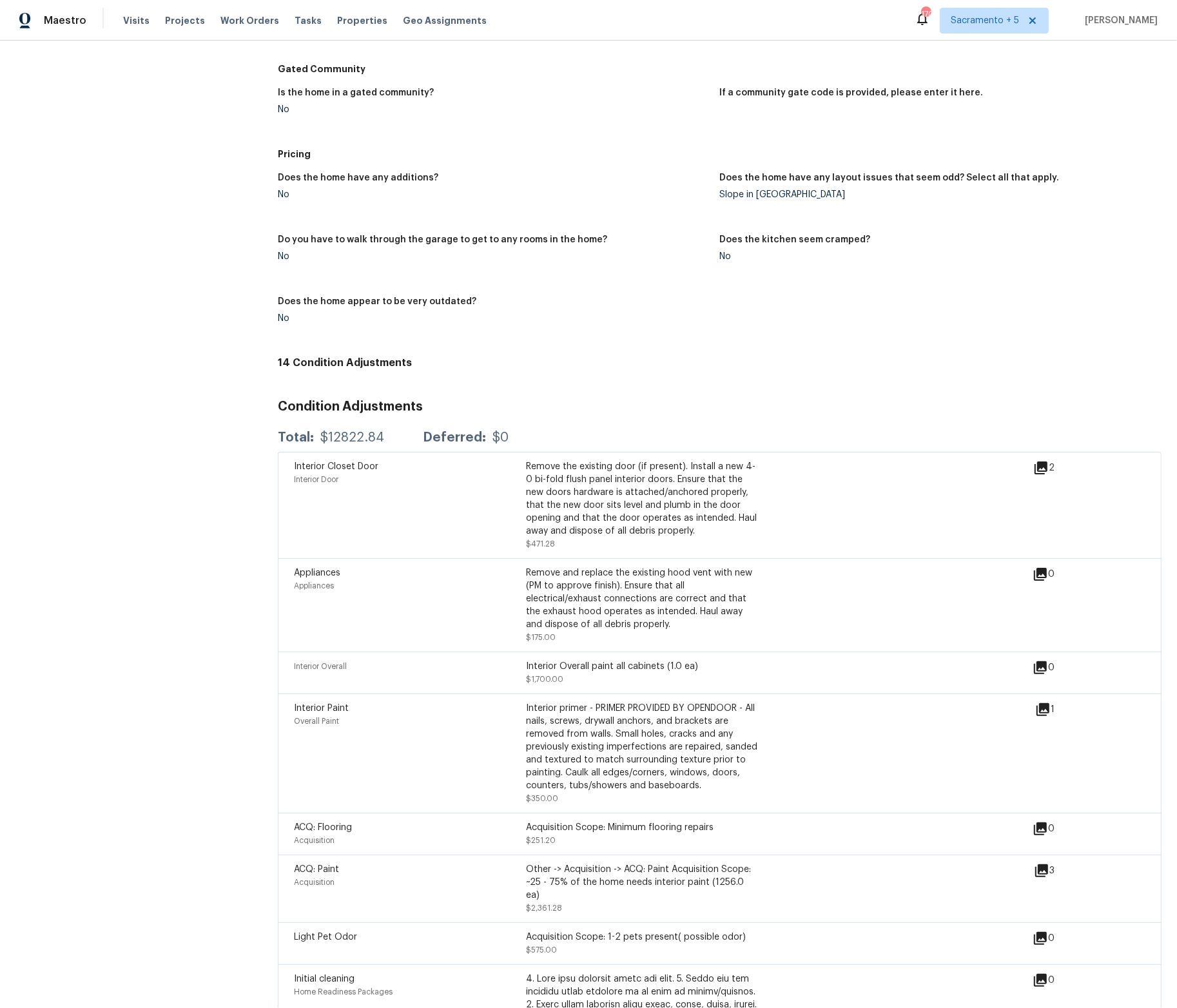
click at [140, 335] on div "Back To Tasks [STREET_ADDRESS][PERSON_NAME] Home details Other Tasks Budget Rev…" at bounding box center [125, 324] width 221 height 2951
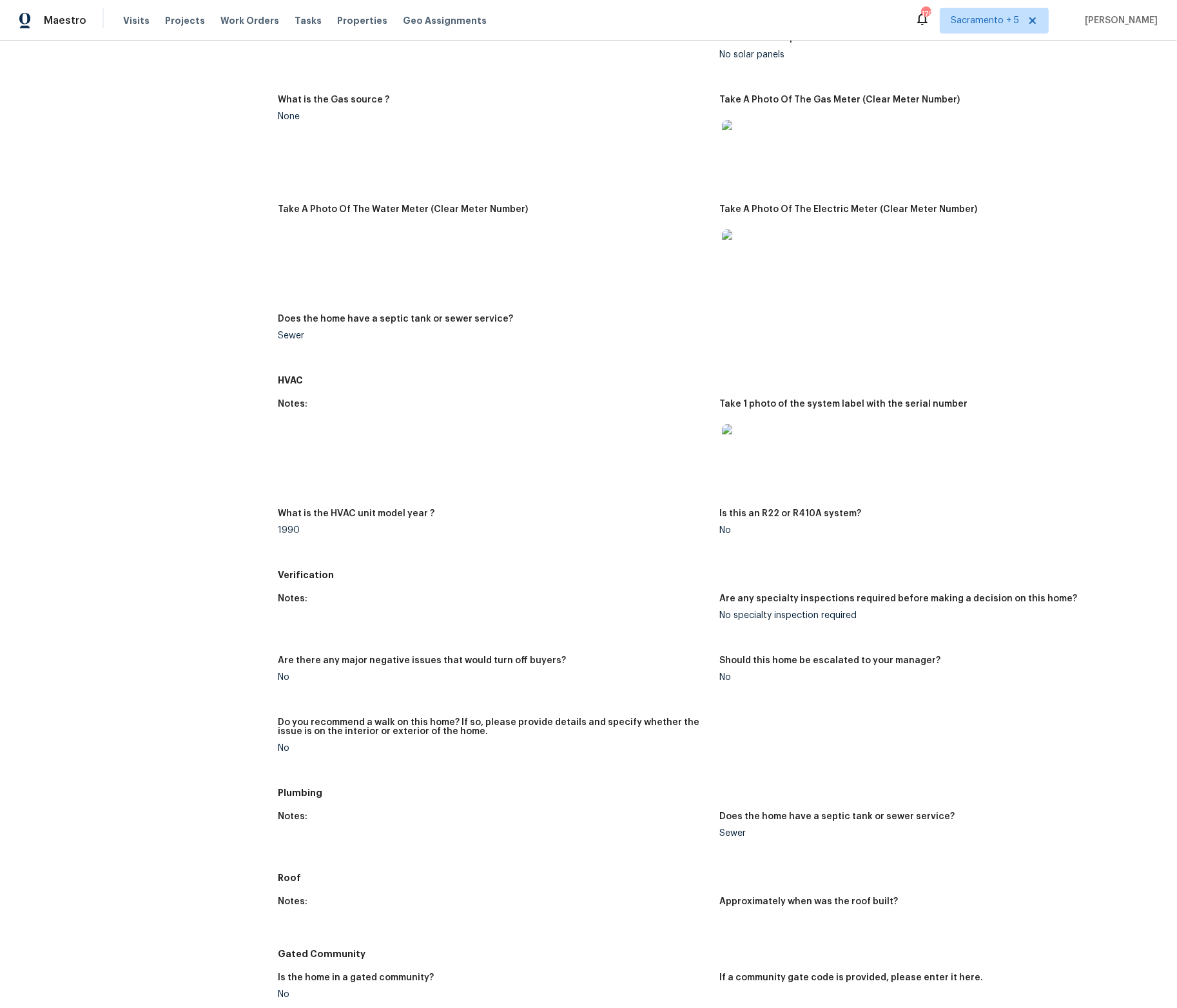
scroll to position [0, 0]
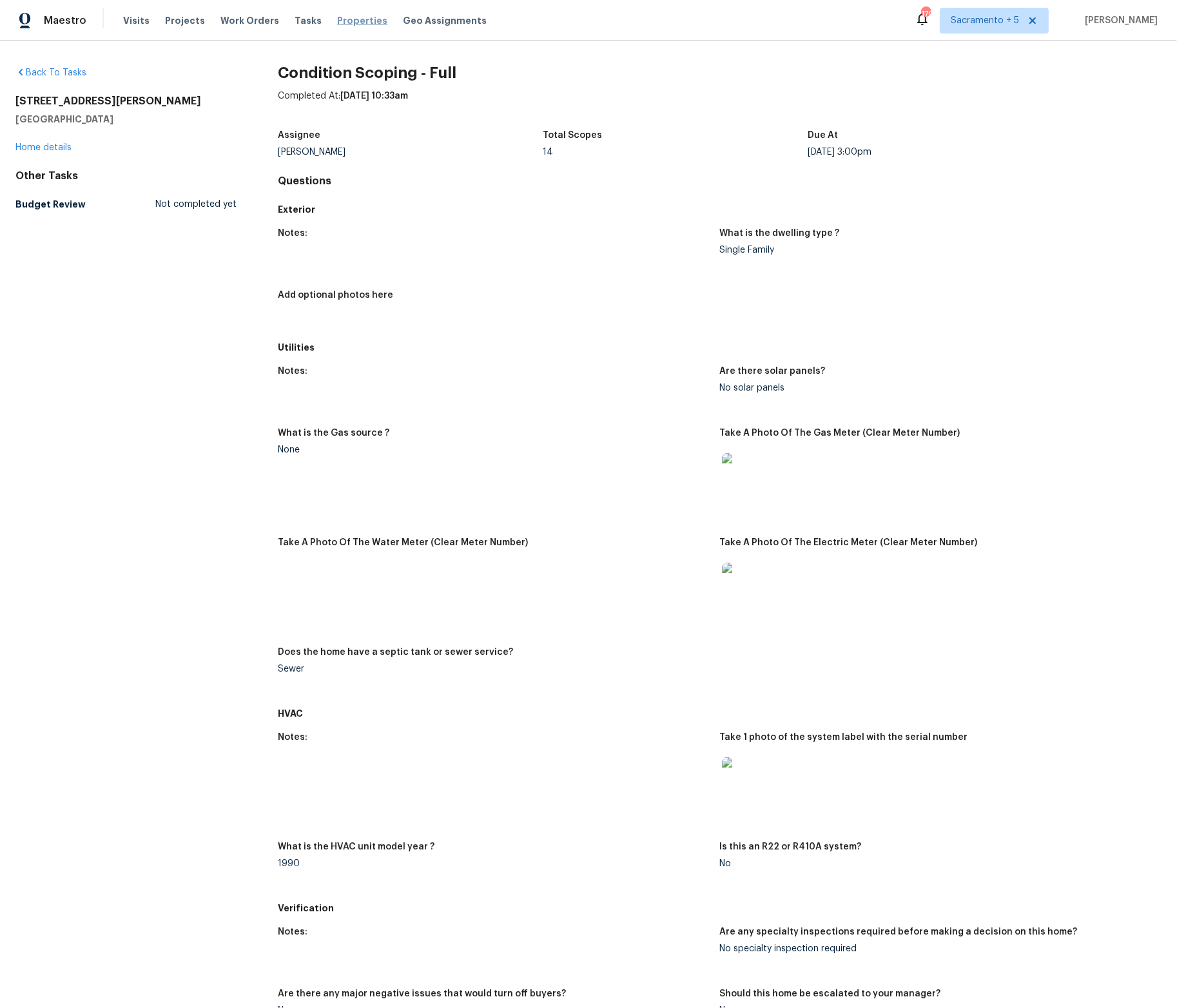
click at [348, 20] on span "Properties" at bounding box center [362, 20] width 50 height 13
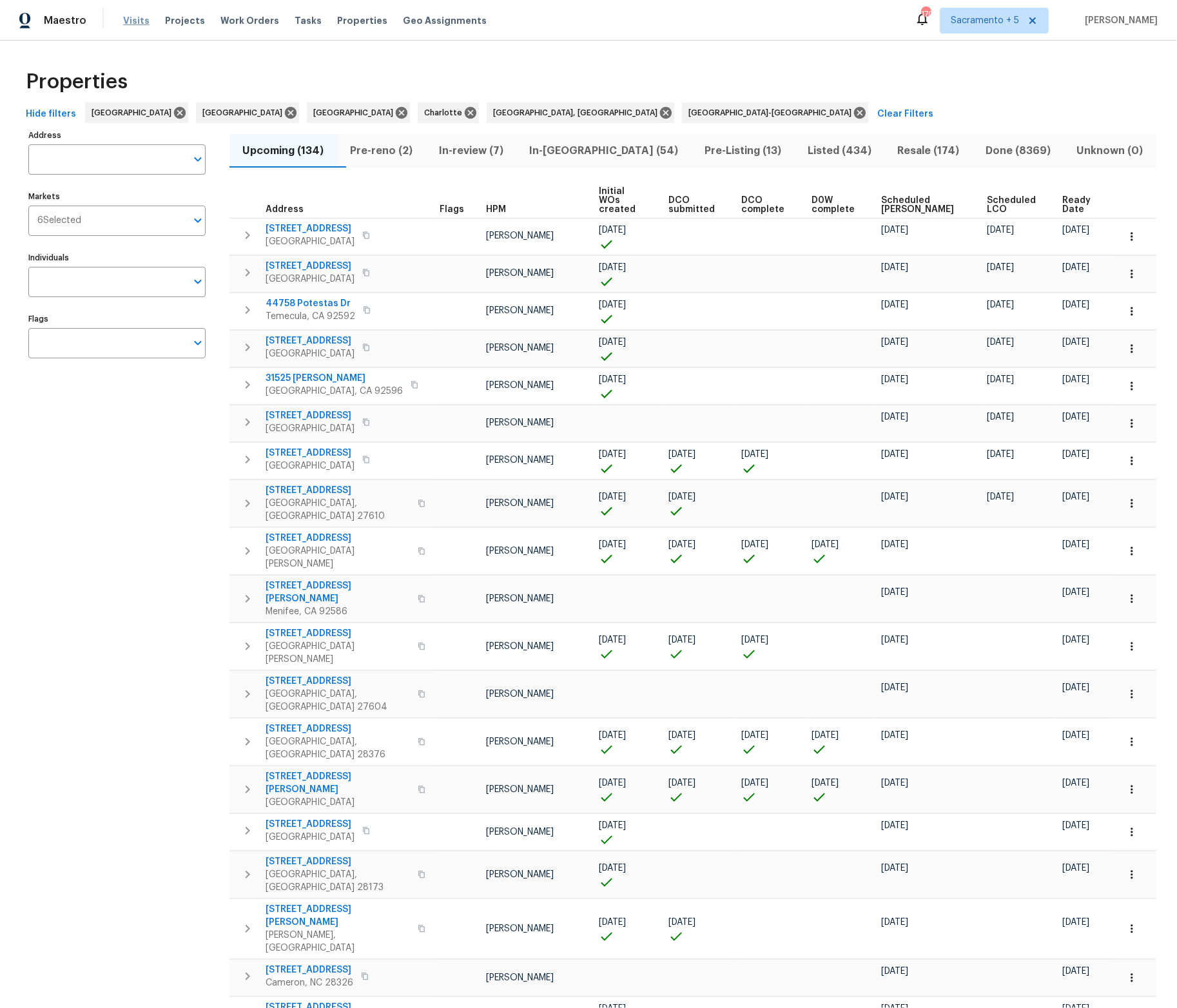
click at [126, 20] on span "Visits" at bounding box center [136, 20] width 26 height 13
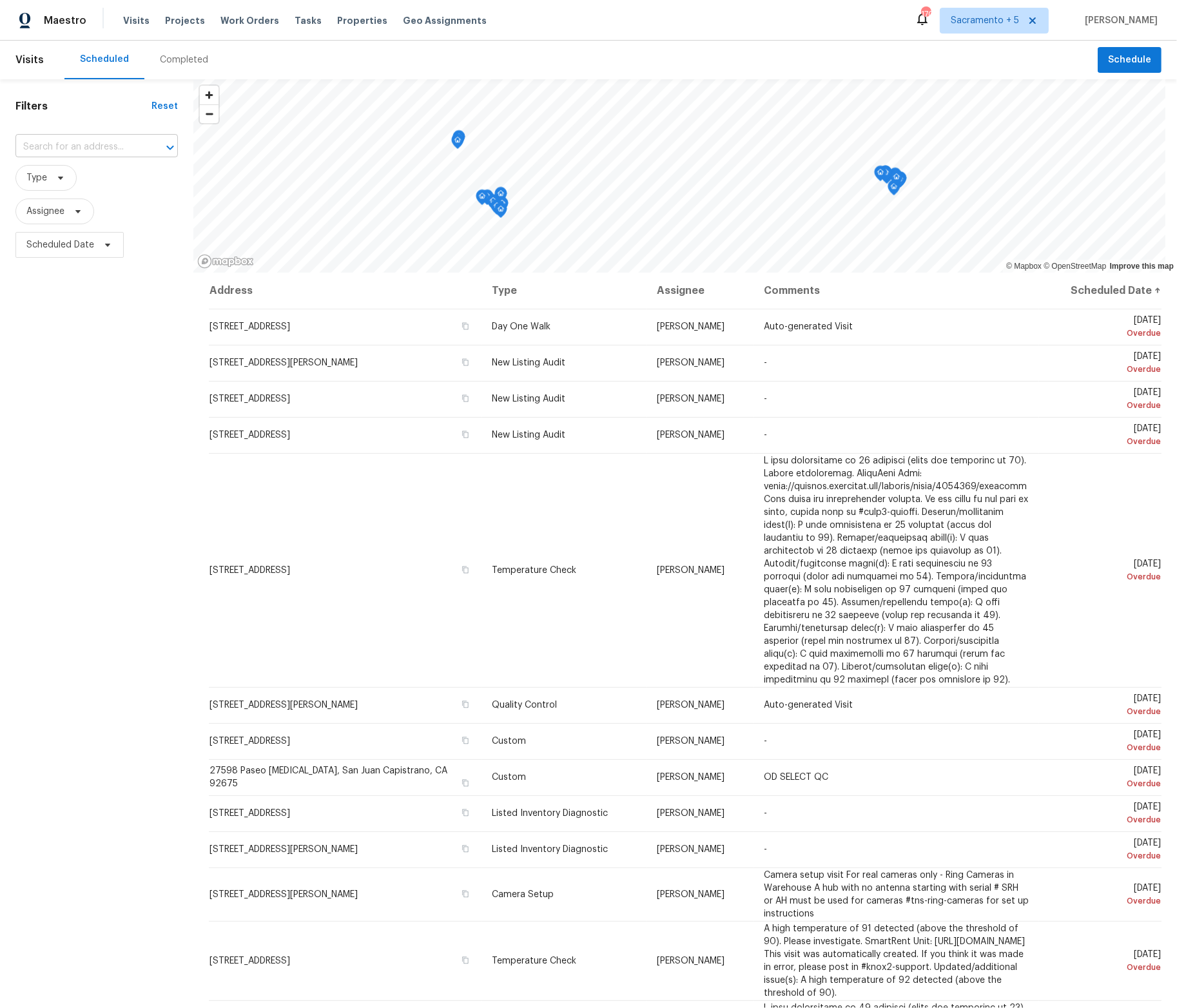
click at [82, 142] on input "text" at bounding box center [78, 147] width 126 height 20
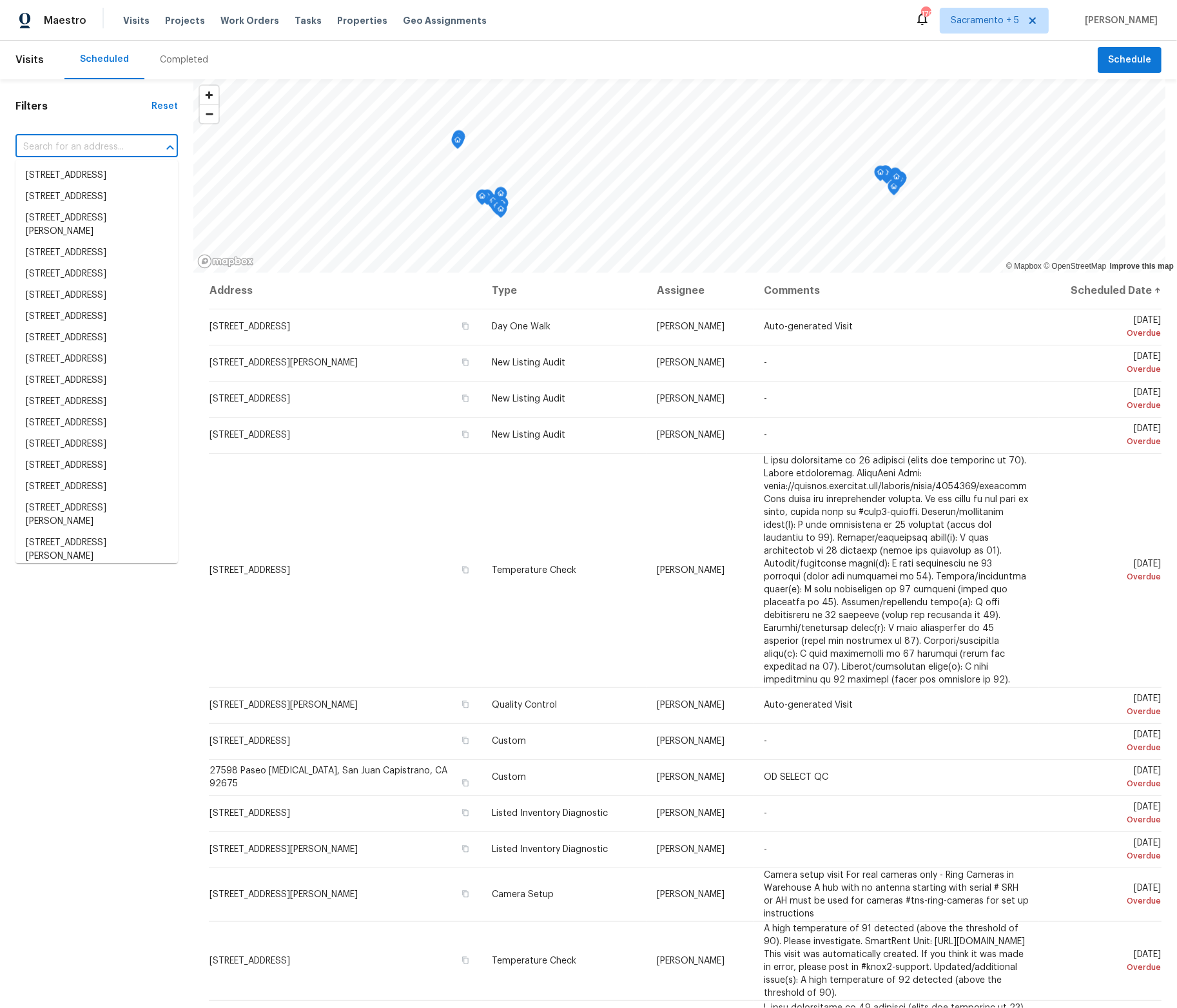
paste input "$12822.84"
type input "$12822.84"
paste input "[STREET_ADDRESS][PERSON_NAME]"
type input "[STREET_ADDRESS][PERSON_NAME]"
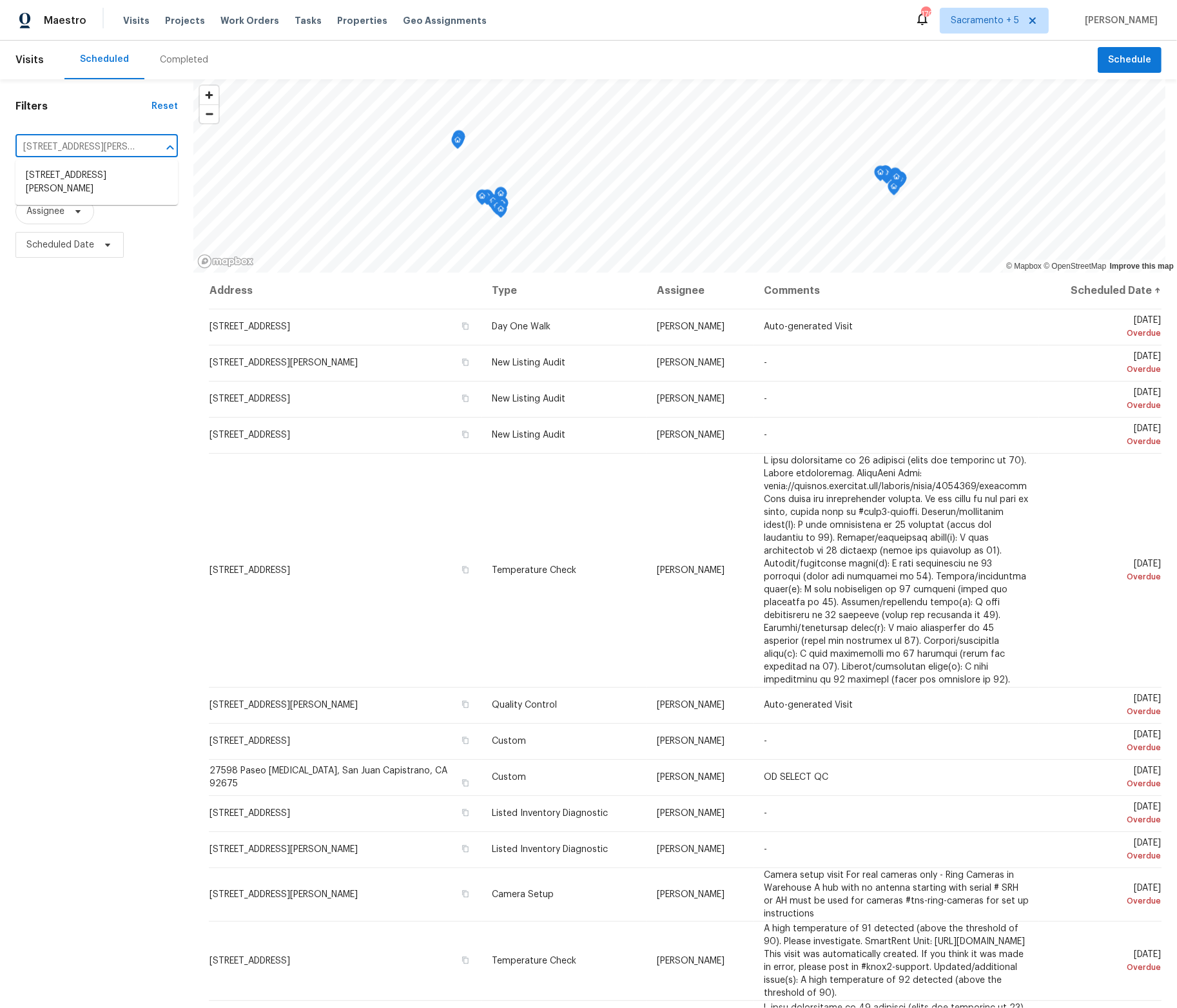
scroll to position [0, 50]
click at [120, 174] on li "[STREET_ADDRESS][PERSON_NAME]" at bounding box center [96, 182] width 162 height 35
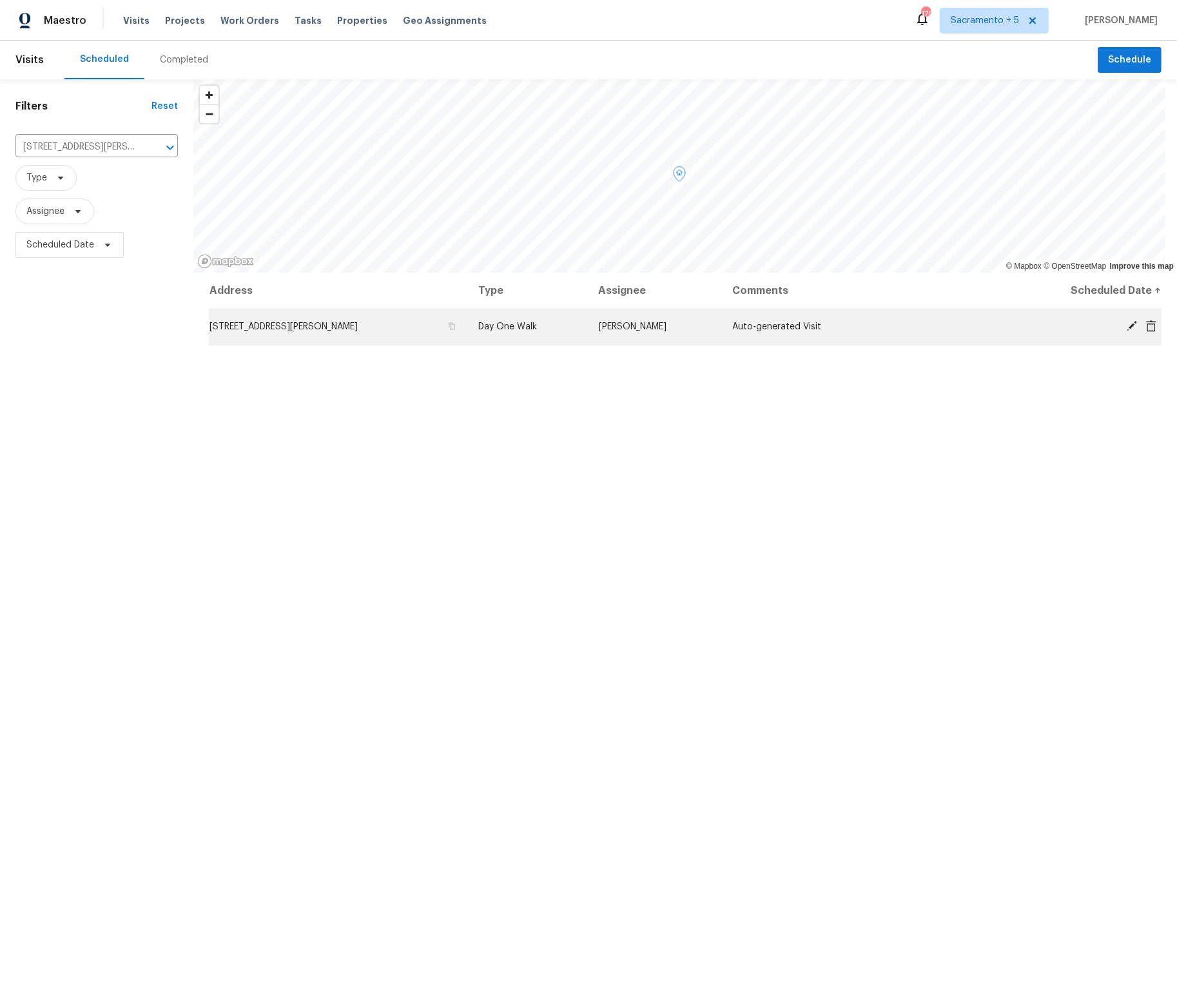
click at [334, 334] on td "[STREET_ADDRESS][PERSON_NAME]" at bounding box center [338, 326] width 259 height 36
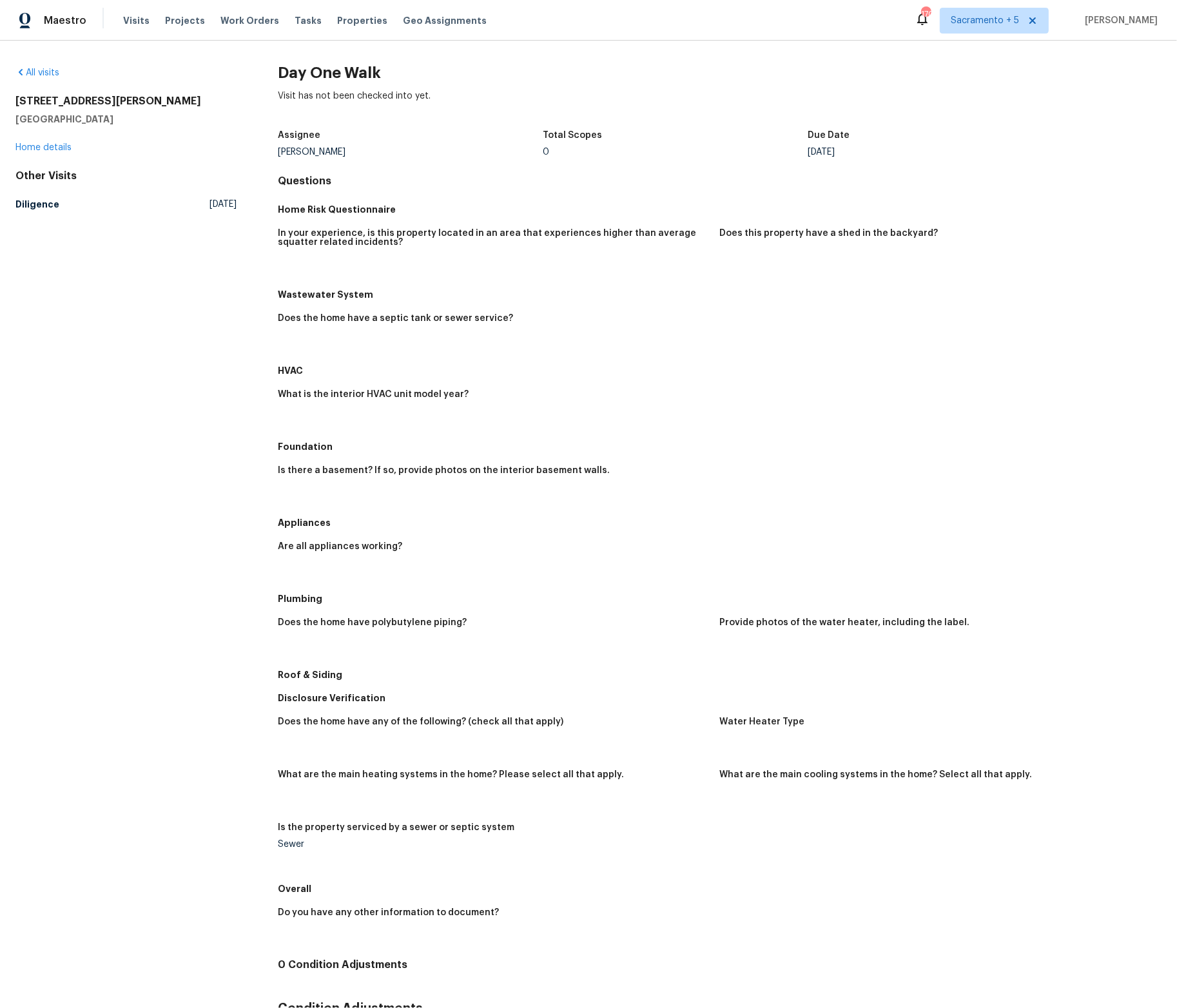
click at [39, 140] on div "[STREET_ADDRESS][PERSON_NAME] Home details" at bounding box center [125, 124] width 221 height 59
click at [39, 142] on div "[STREET_ADDRESS][PERSON_NAME] Home details" at bounding box center [125, 124] width 221 height 59
click at [38, 145] on link "Home details" at bounding box center [43, 147] width 56 height 9
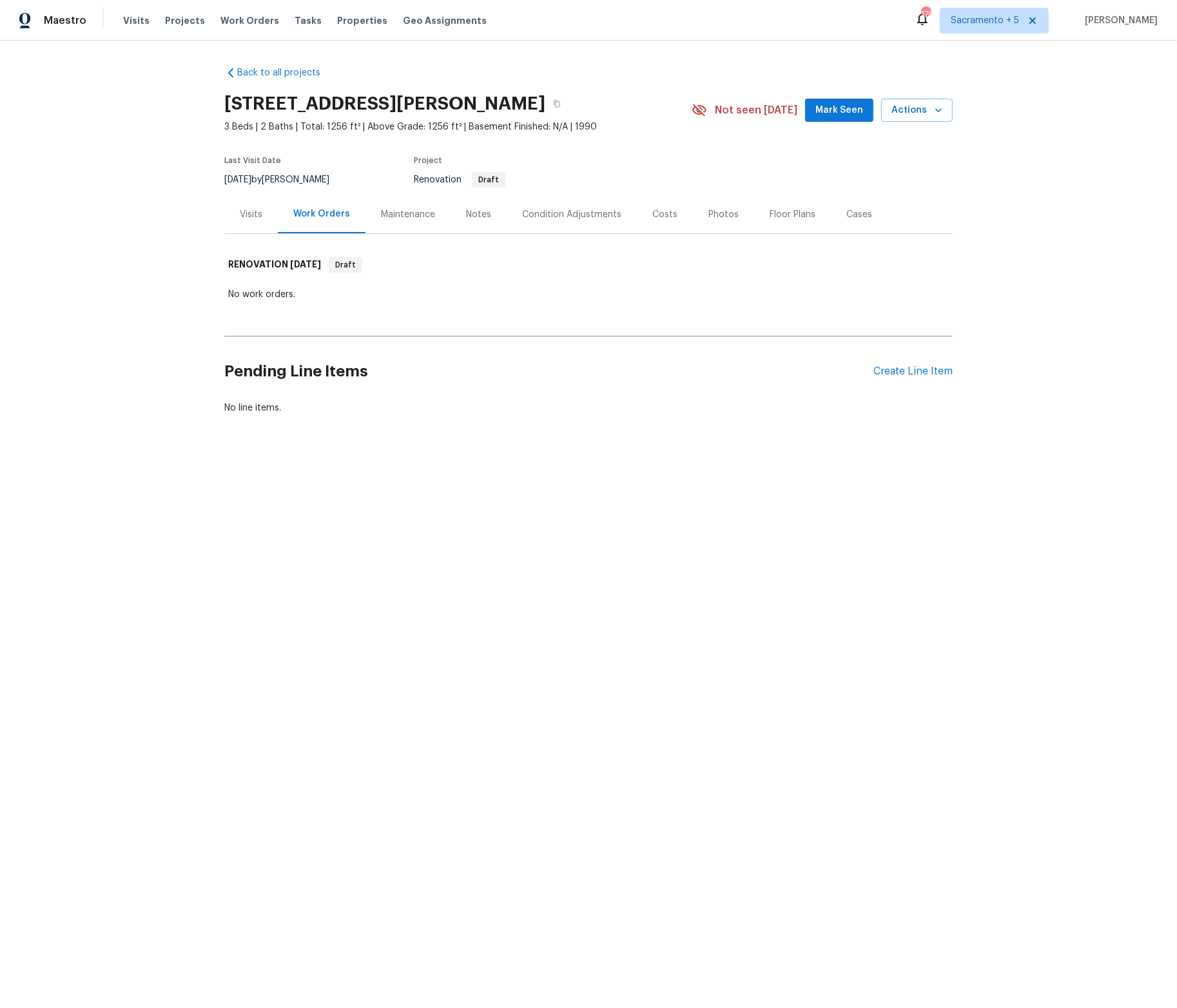
click at [406, 221] on div "Maintenance" at bounding box center [408, 214] width 85 height 38
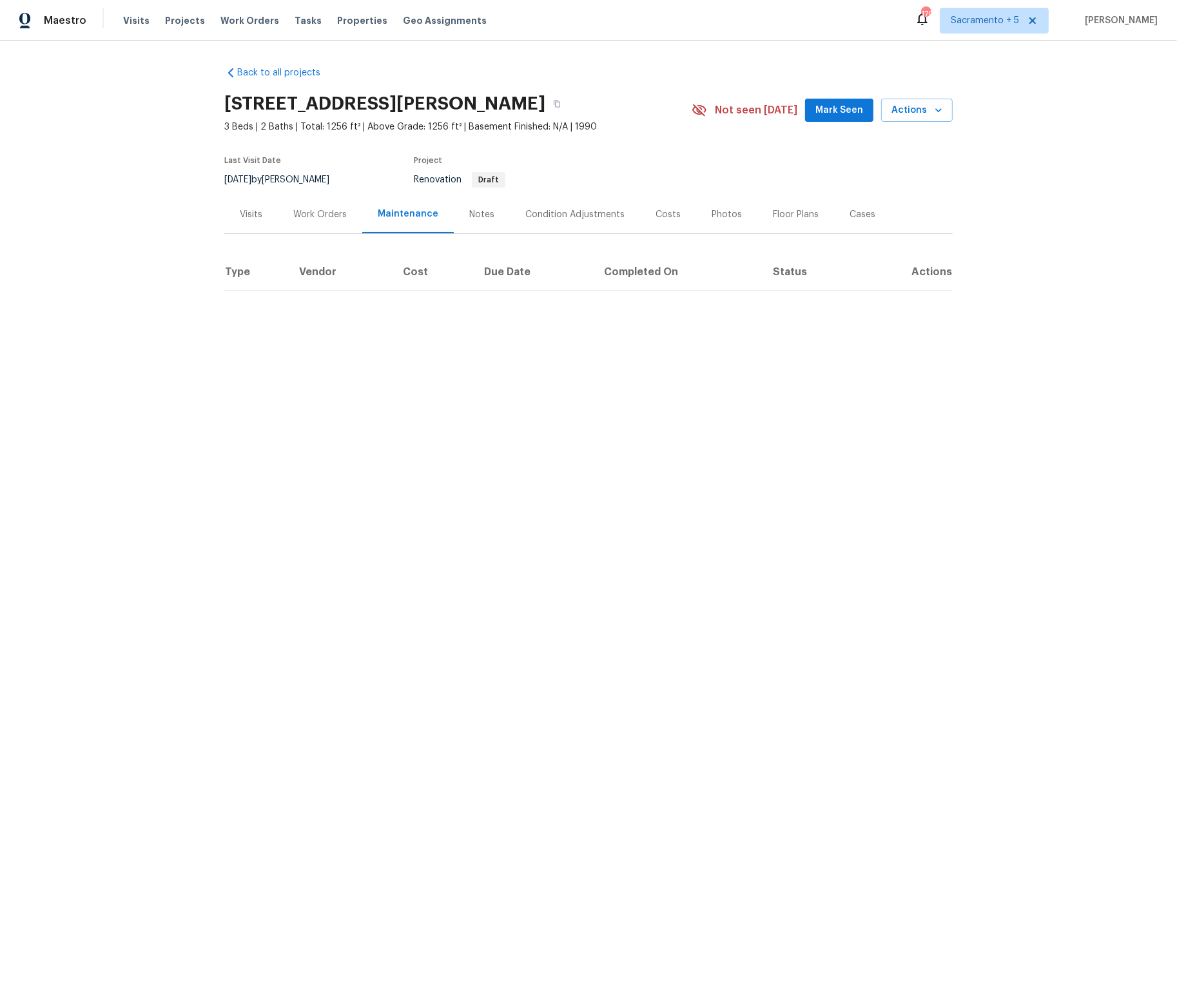
click at [567, 215] on div "Condition Adjustments" at bounding box center [574, 214] width 99 height 13
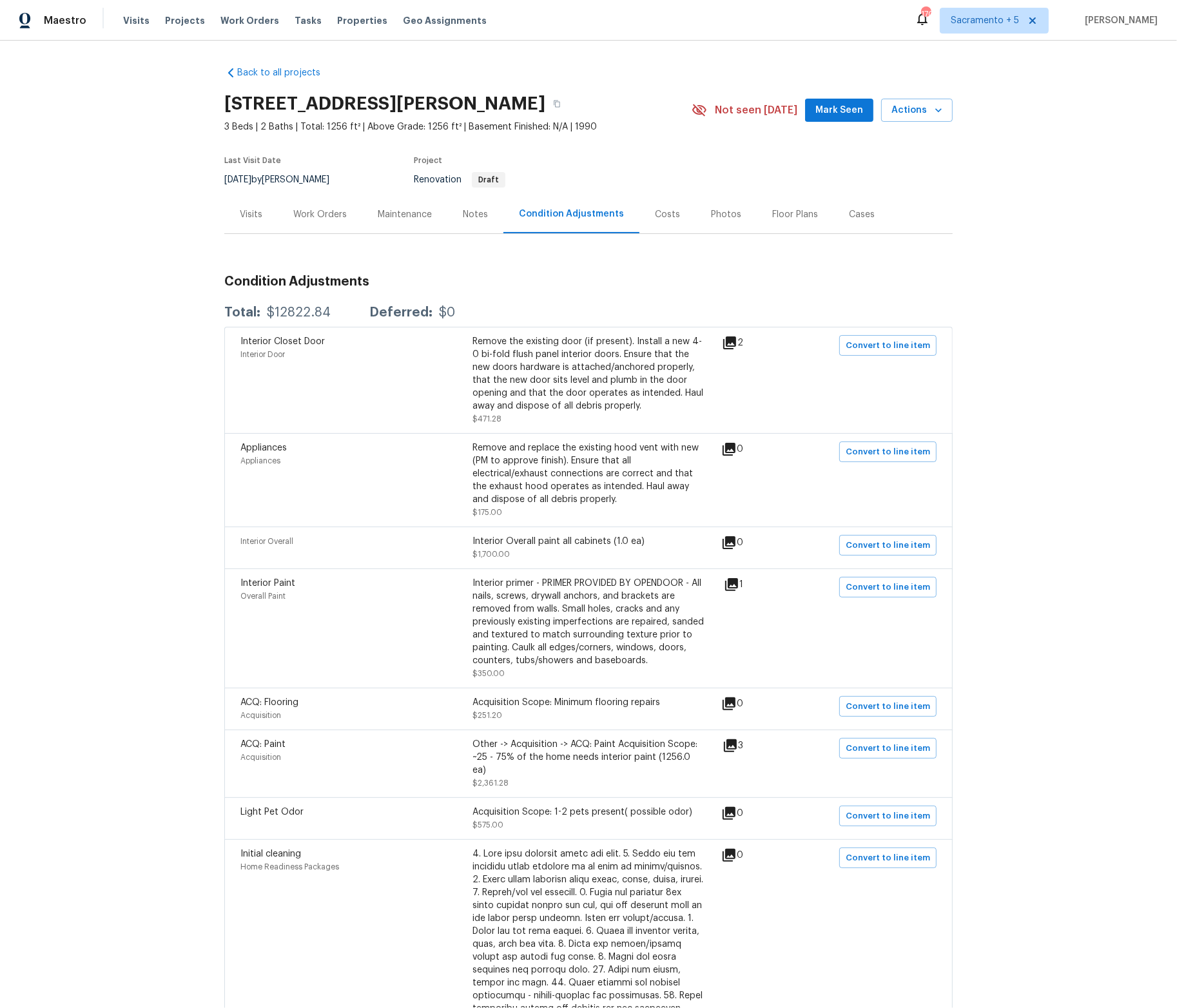
click at [665, 221] on div "Costs" at bounding box center [667, 214] width 25 height 13
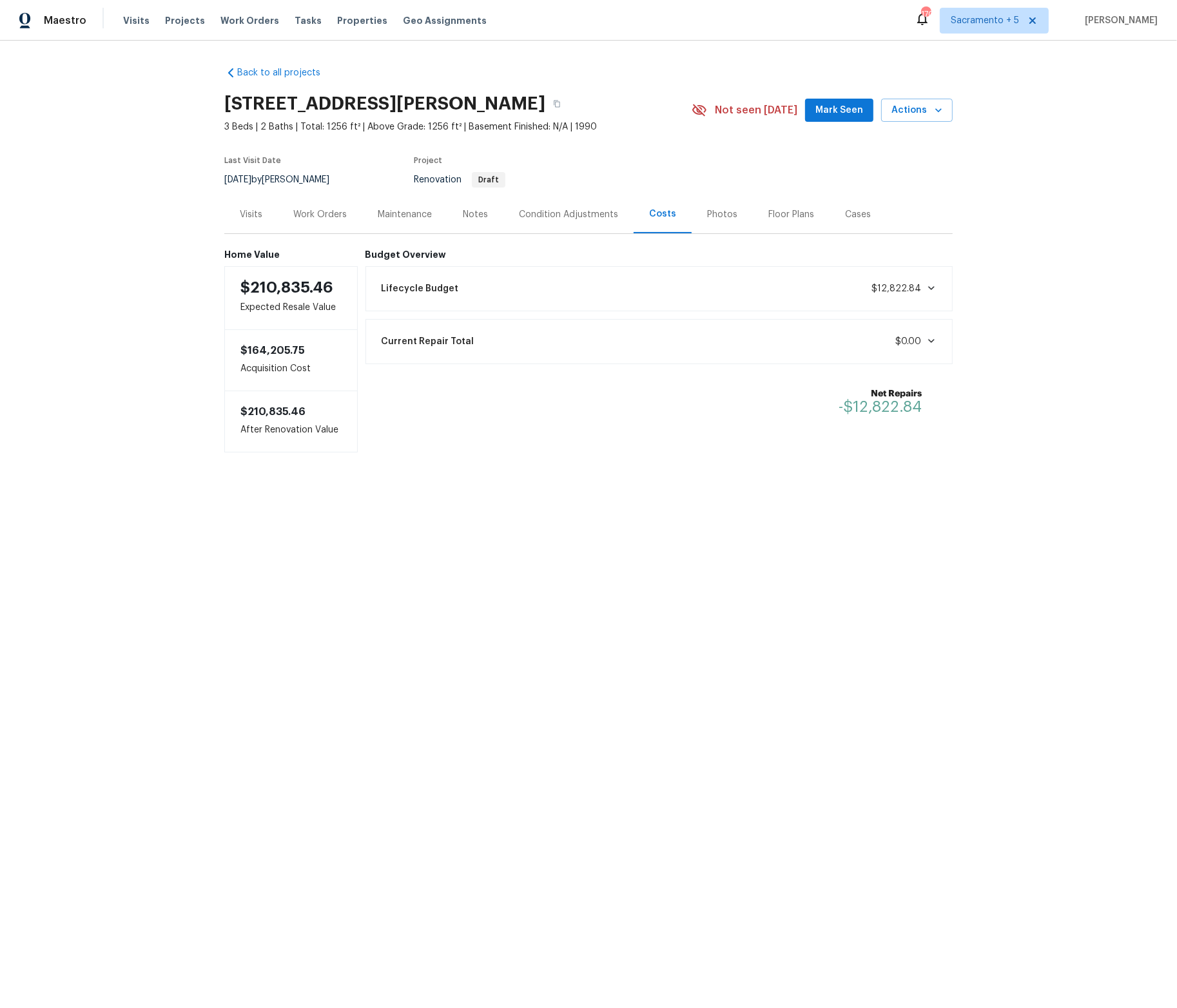
click at [527, 218] on div "Condition Adjustments" at bounding box center [568, 214] width 99 height 13
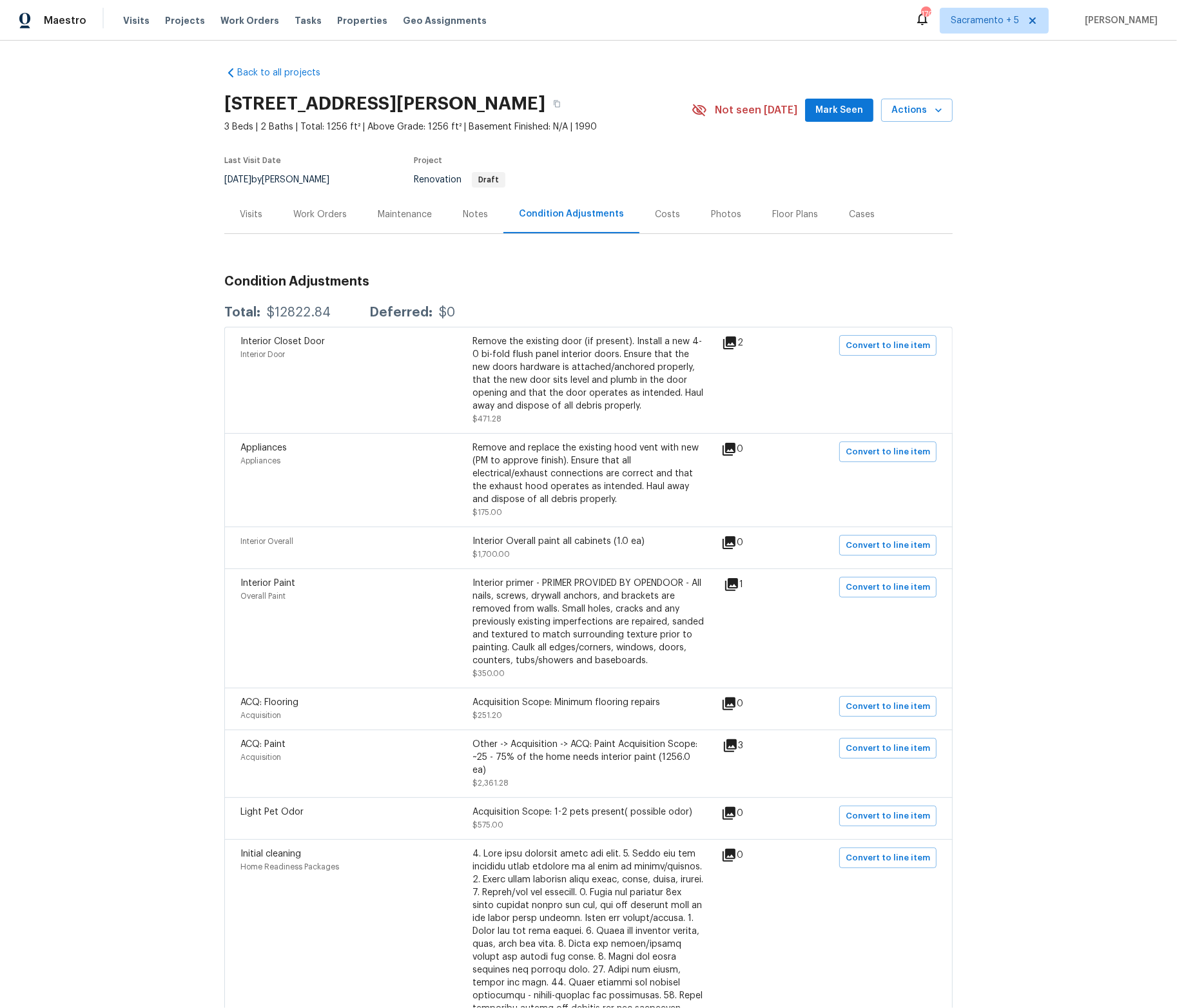
click at [465, 216] on div "Notes" at bounding box center [475, 214] width 25 height 13
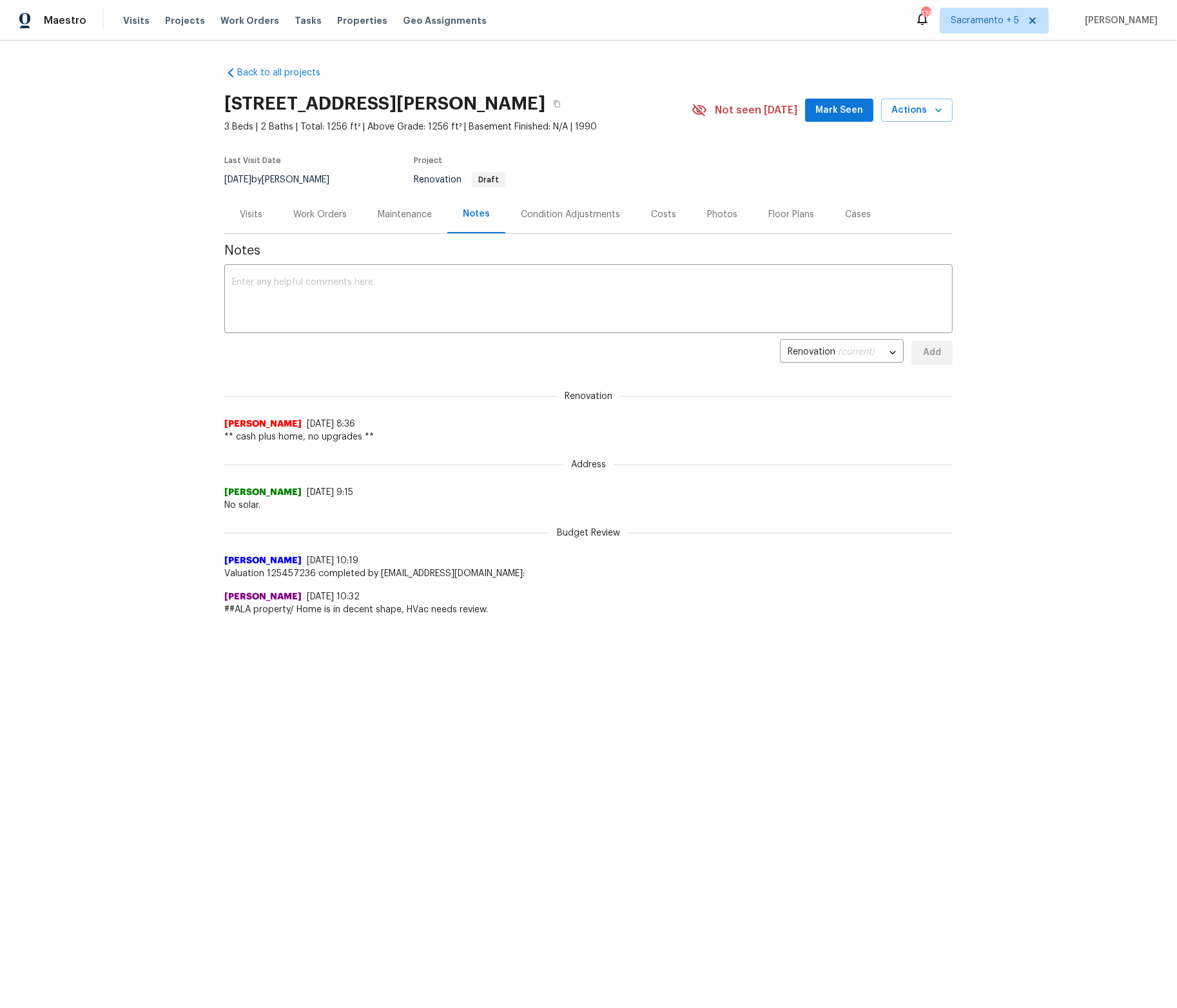
click at [420, 217] on div "Maintenance" at bounding box center [405, 214] width 54 height 13
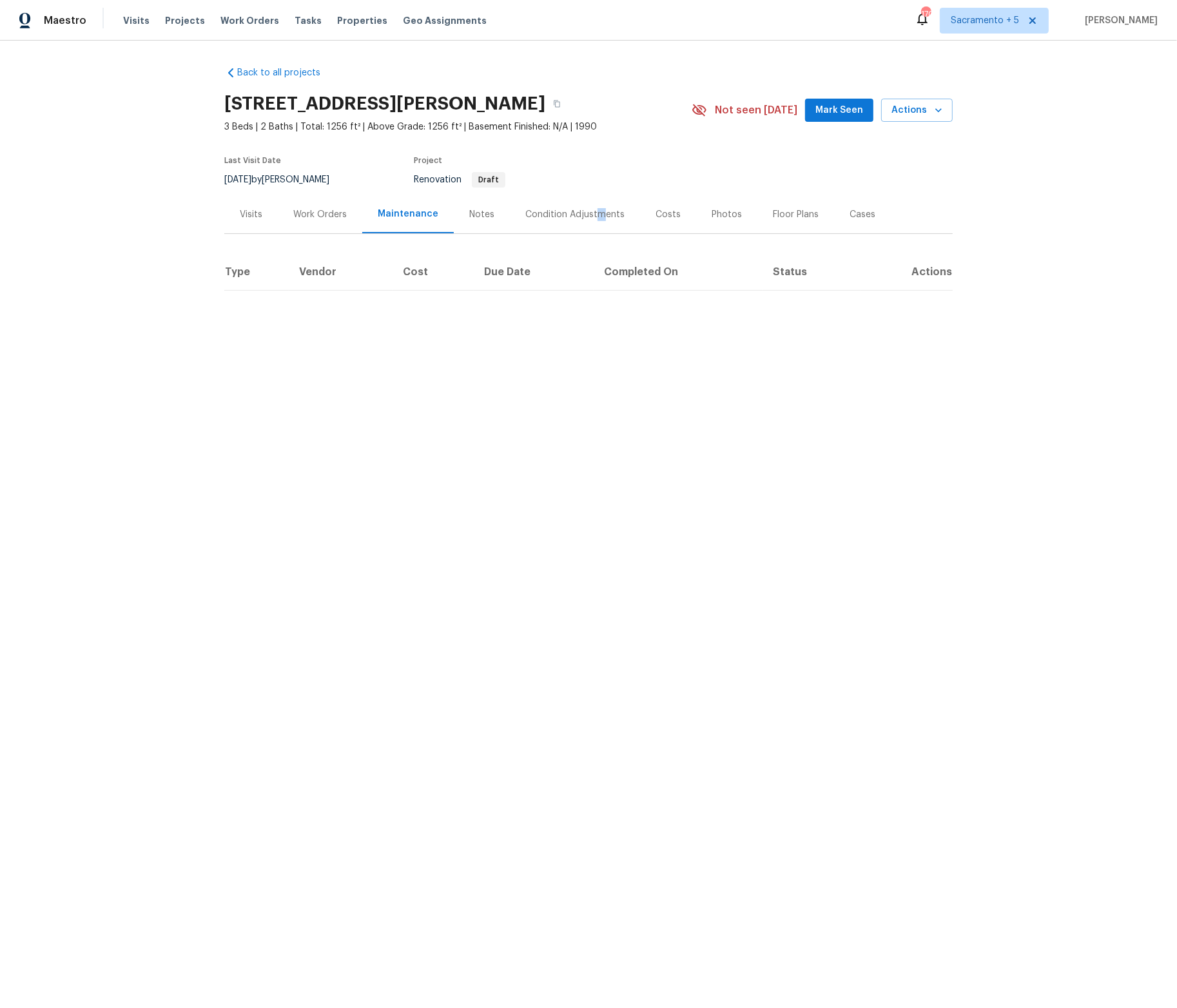
click at [588, 216] on div "Condition Adjustments" at bounding box center [574, 214] width 99 height 13
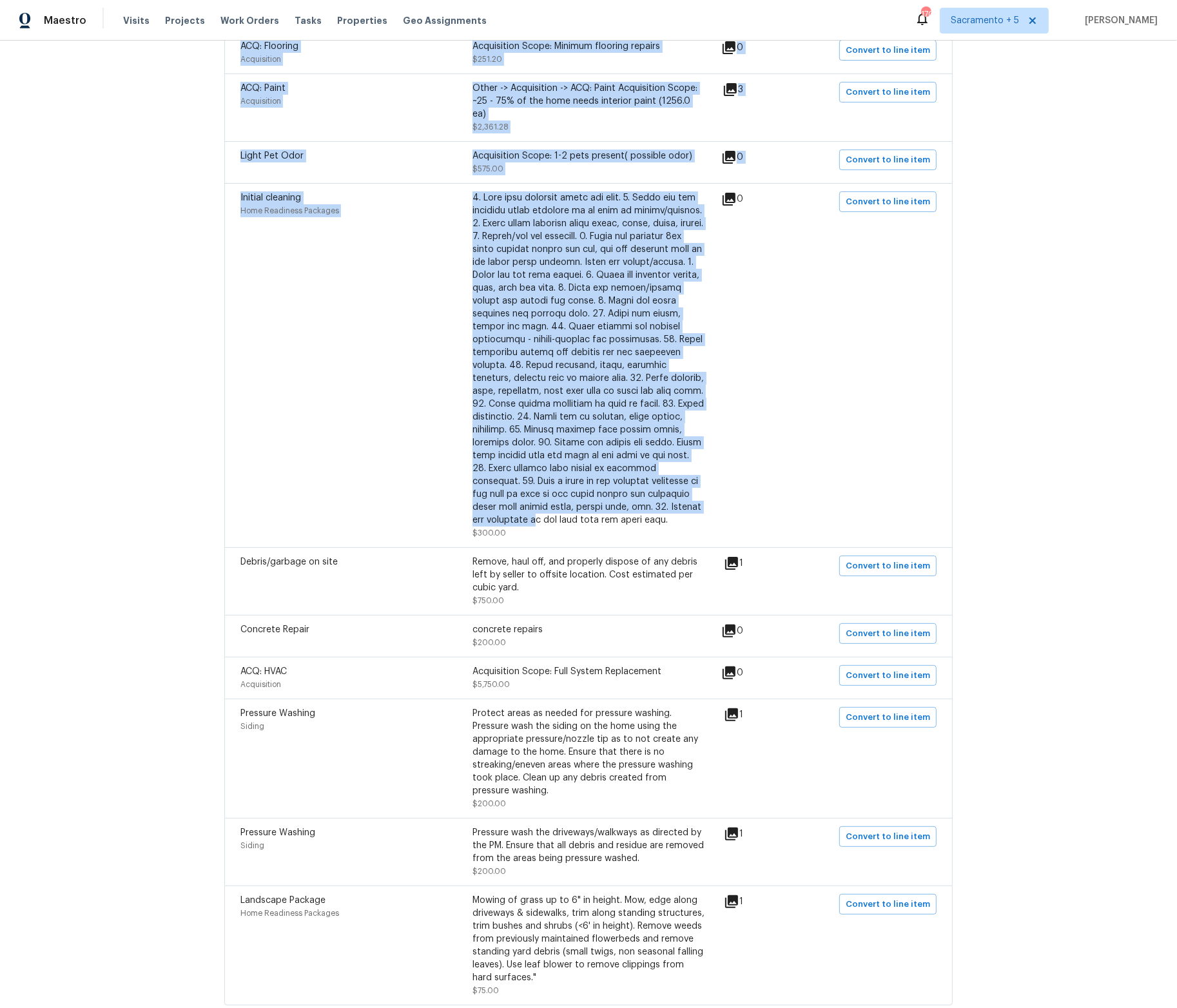
scroll to position [731, 0]
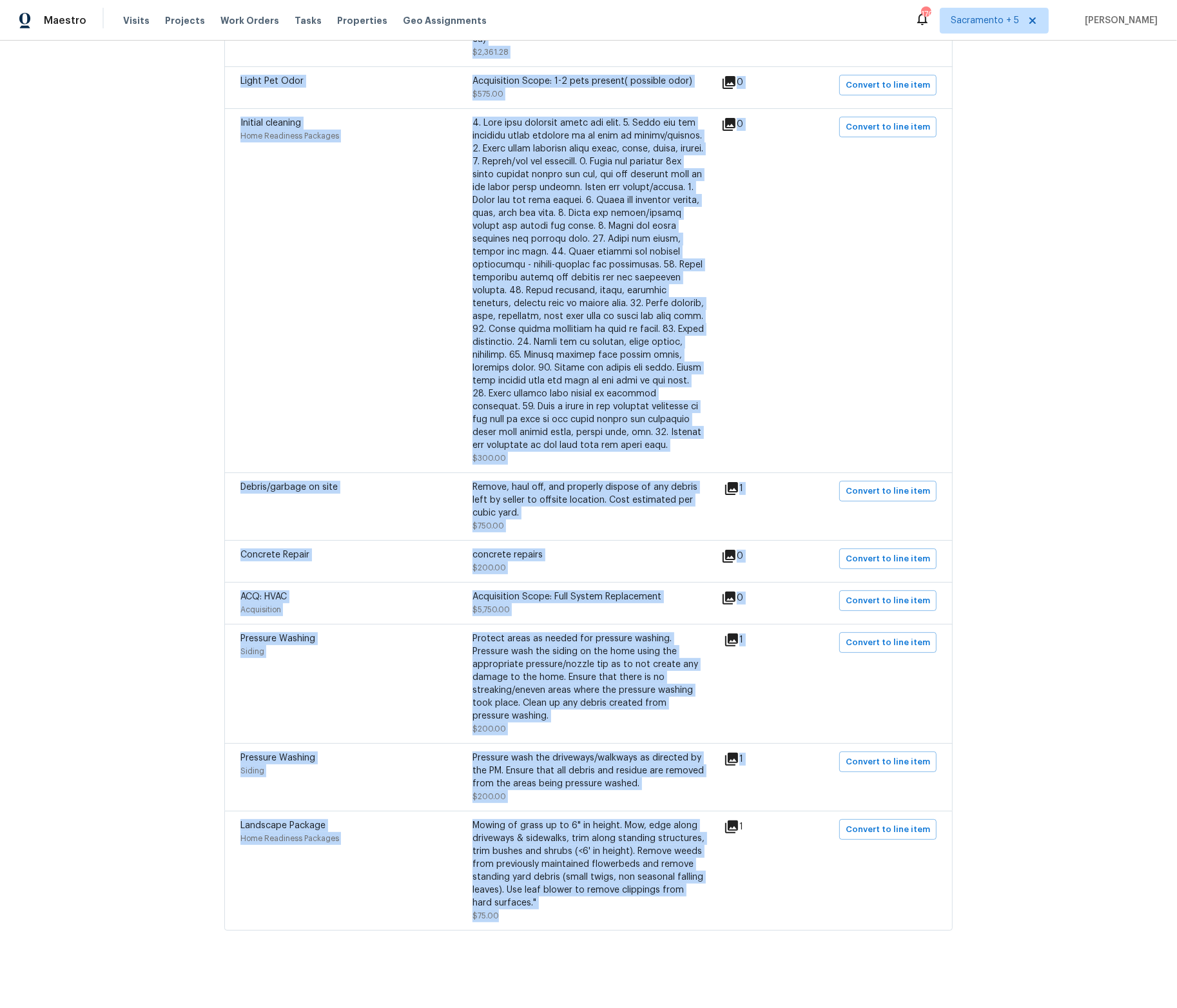
drag, startPoint x: 463, startPoint y: 246, endPoint x: 600, endPoint y: 912, distance: 679.9
click at [600, 912] on div "Interior Closet Door Interior Door Remove the existing door (if present). Insta…" at bounding box center [588, 263] width 728 height 1335
copy div "Remove the existing door (if present). Install a new 4-0 bi-fold flush panel in…"
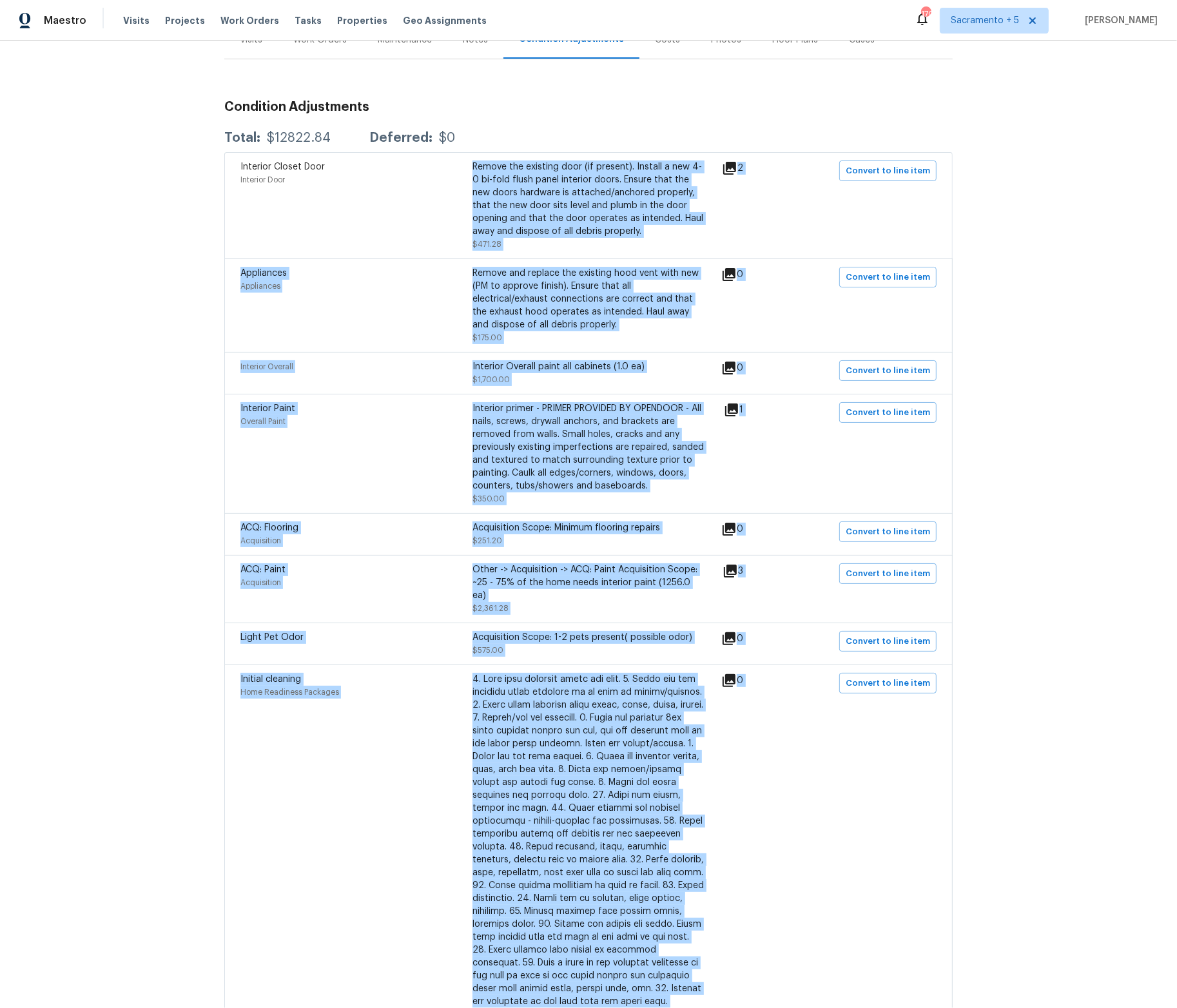
scroll to position [0, 0]
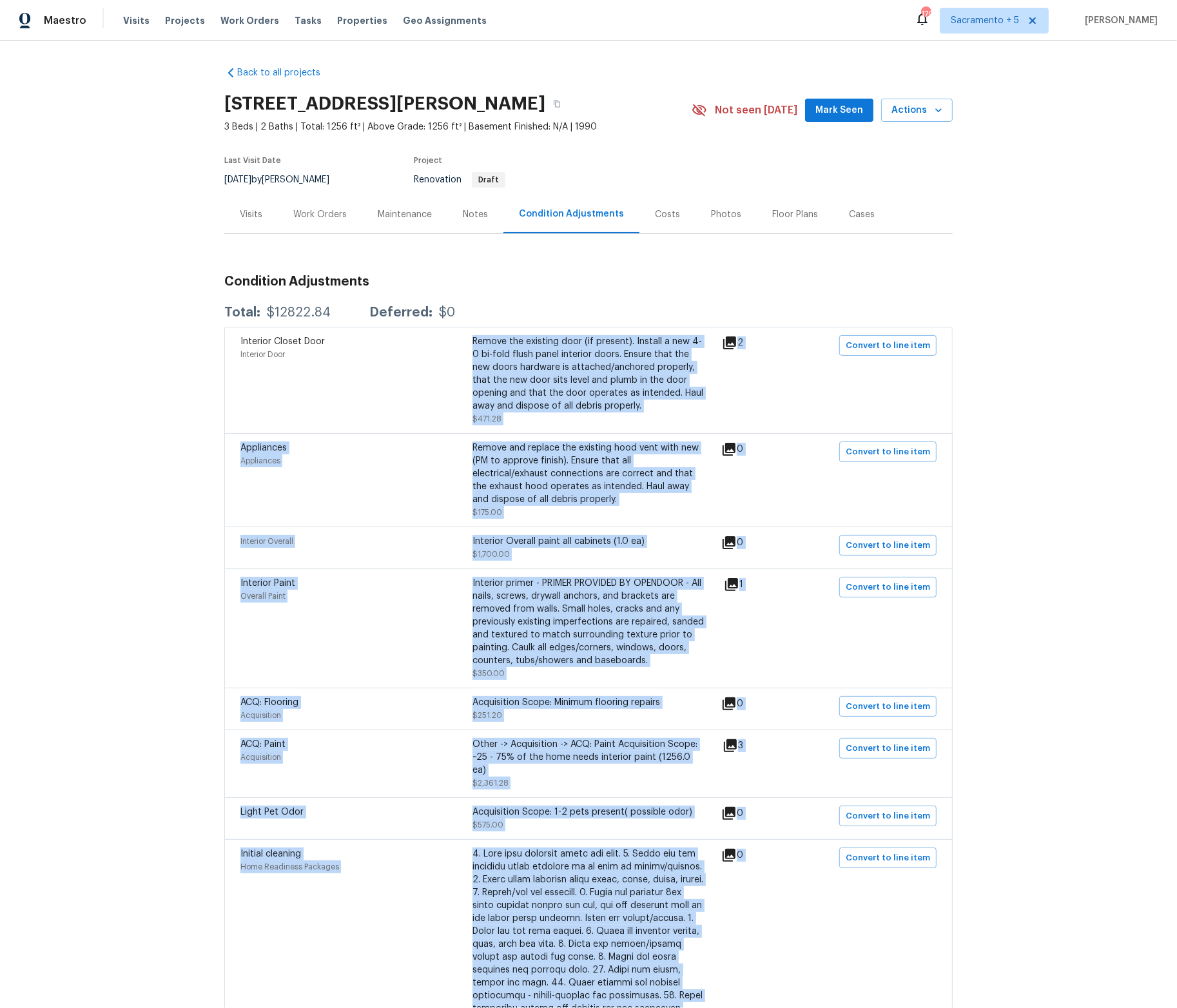
click at [634, 392] on div "Remove the existing door (if present). Install a new 4-0 bi-fold flush panel in…" at bounding box center [588, 373] width 232 height 77
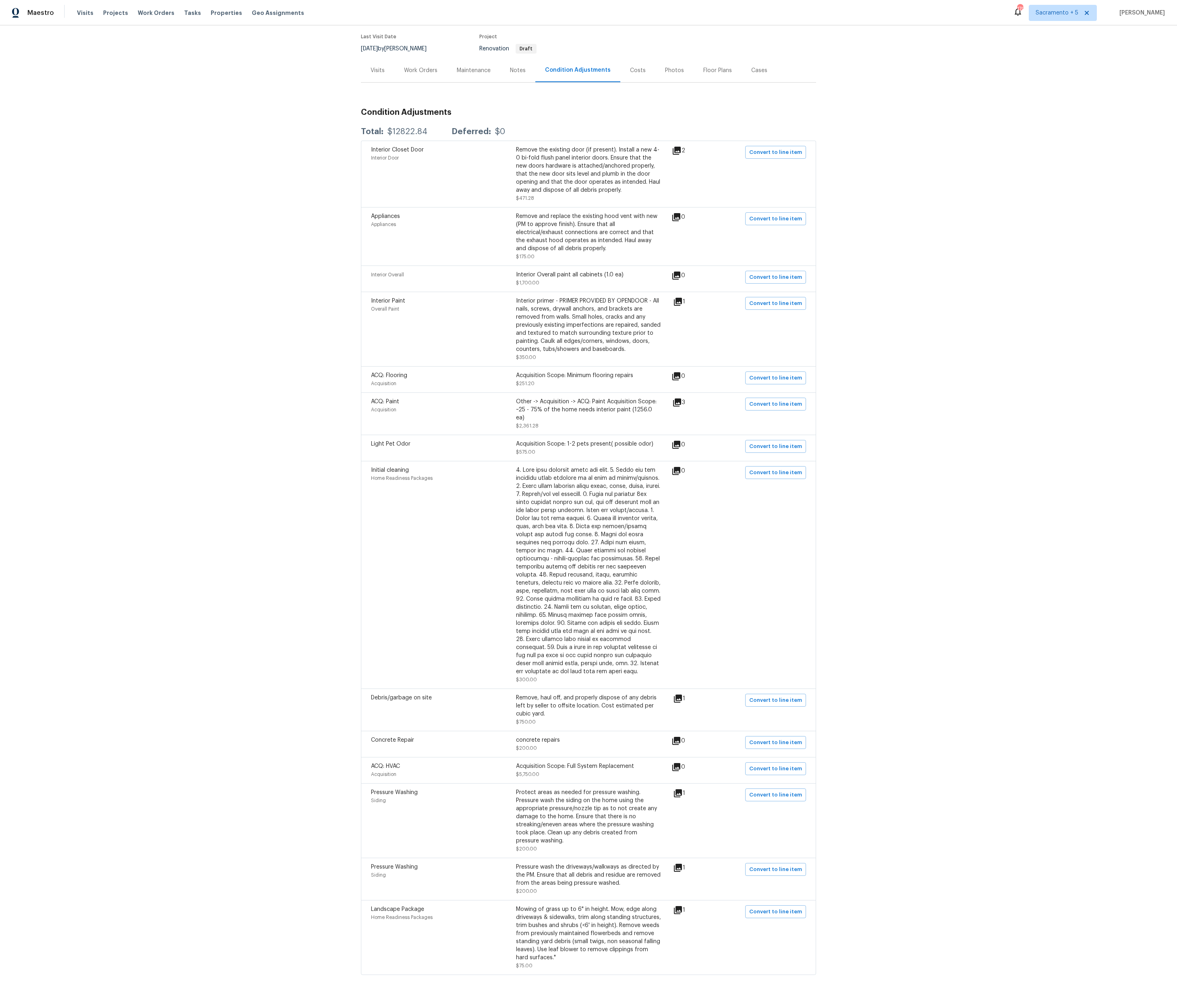
scroll to position [53, 0]
